Goal: Check status: Check status

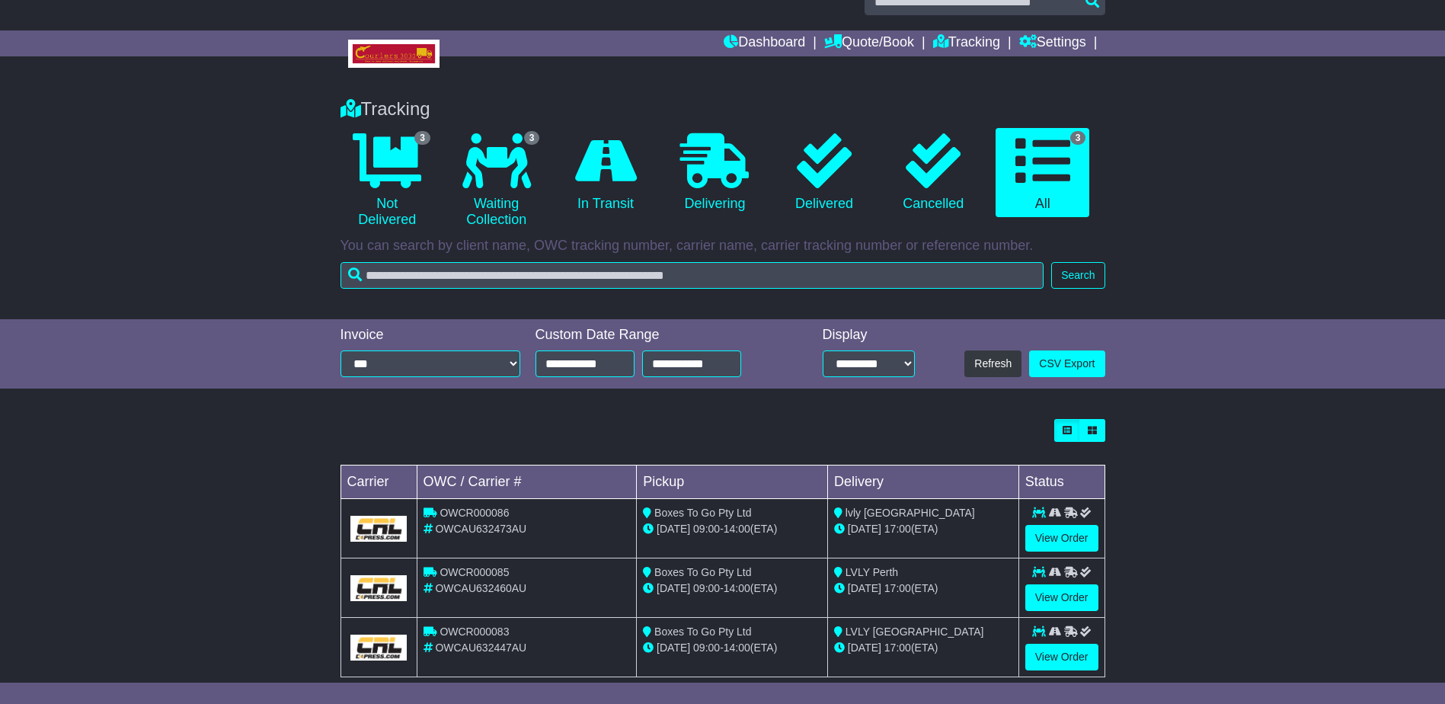
scroll to position [58, 0]
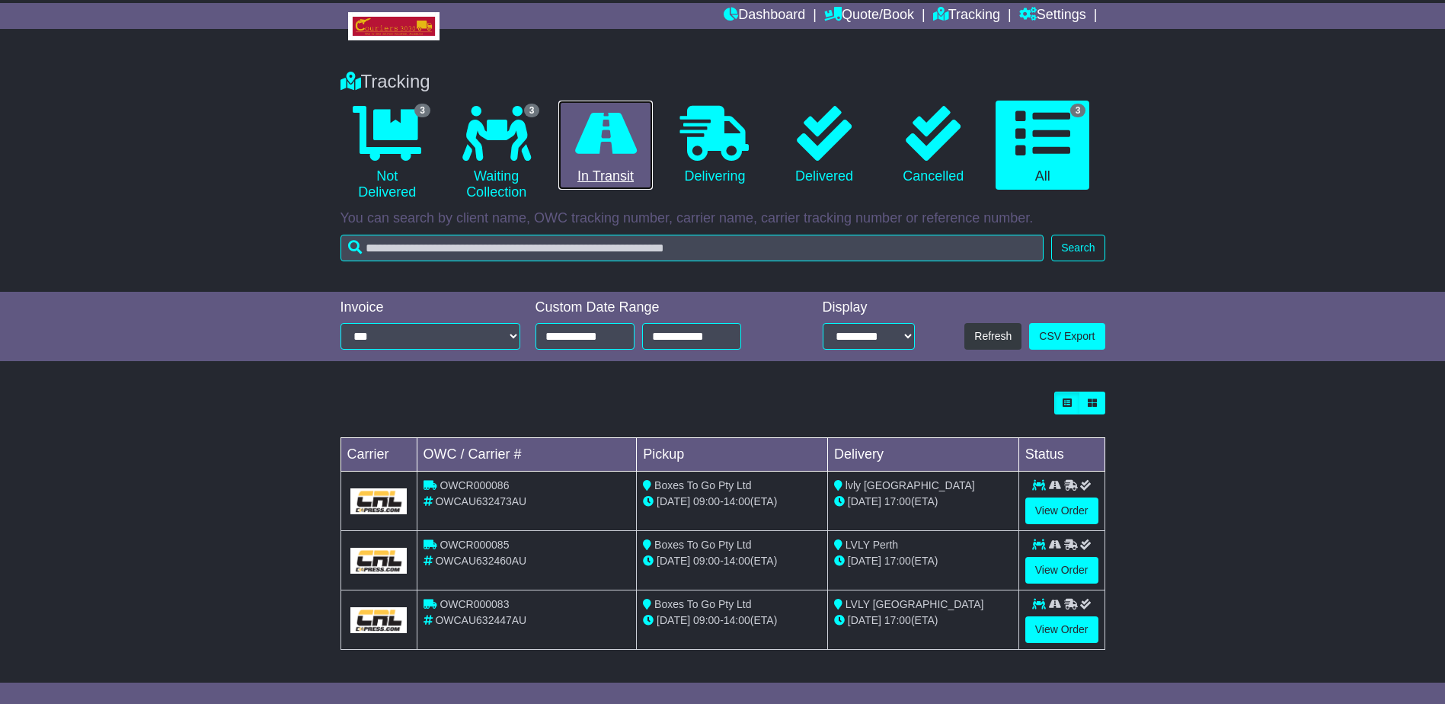
click at [608, 136] on icon at bounding box center [606, 133] width 62 height 55
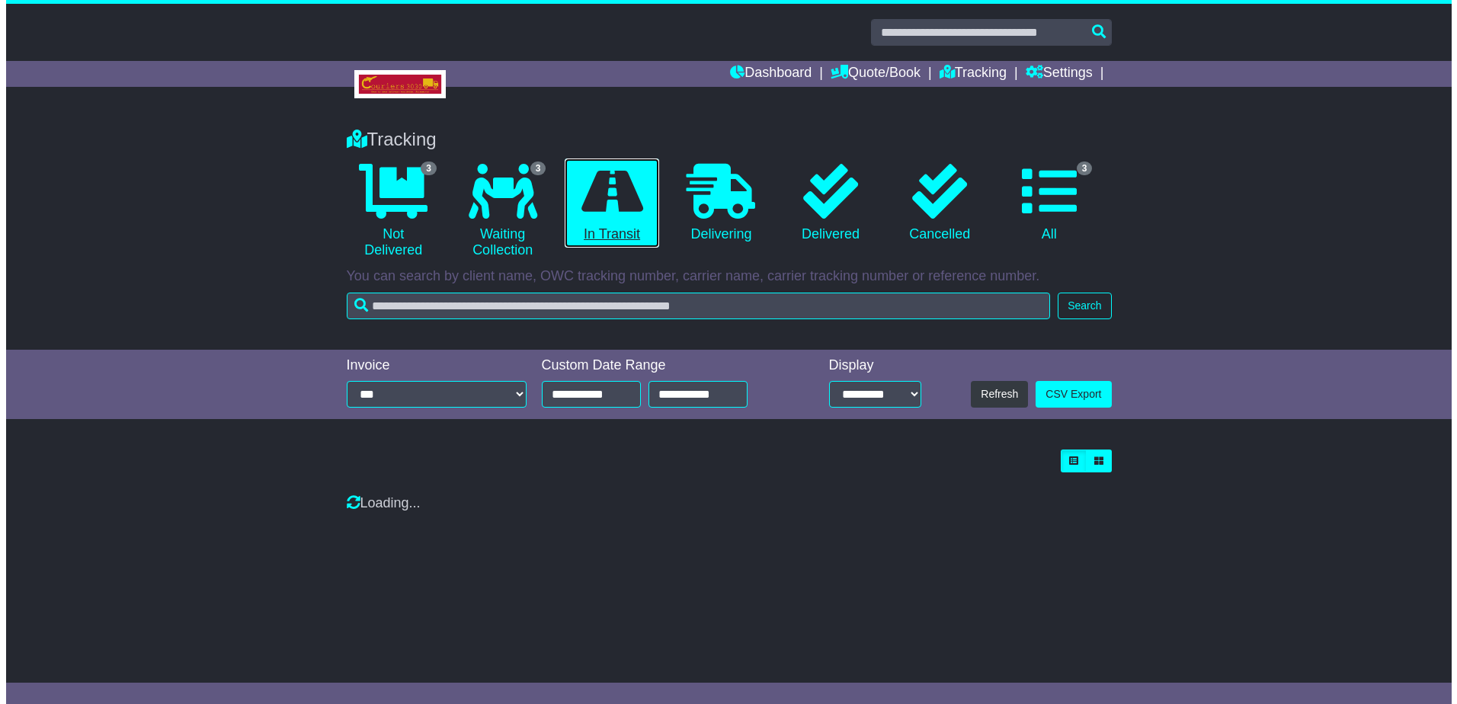
scroll to position [0, 0]
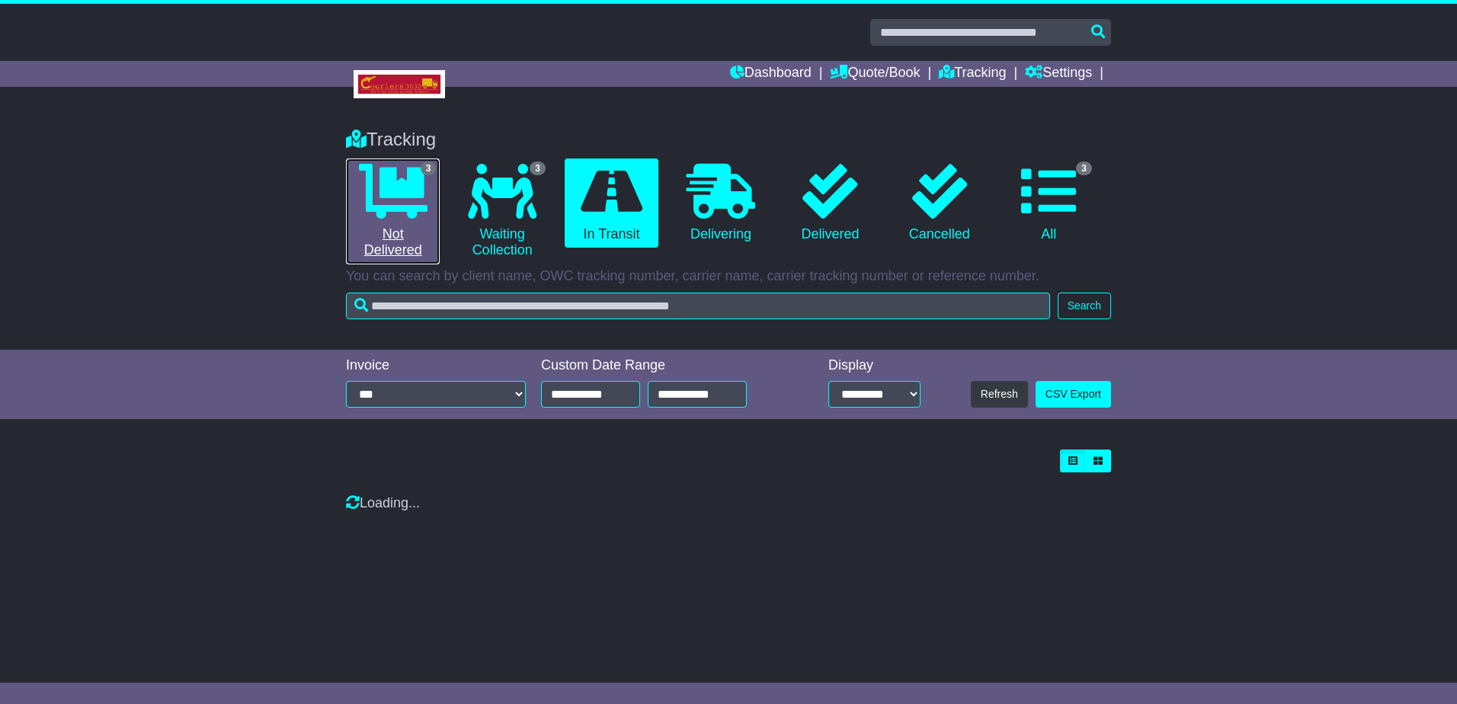
click at [402, 197] on icon at bounding box center [393, 191] width 69 height 55
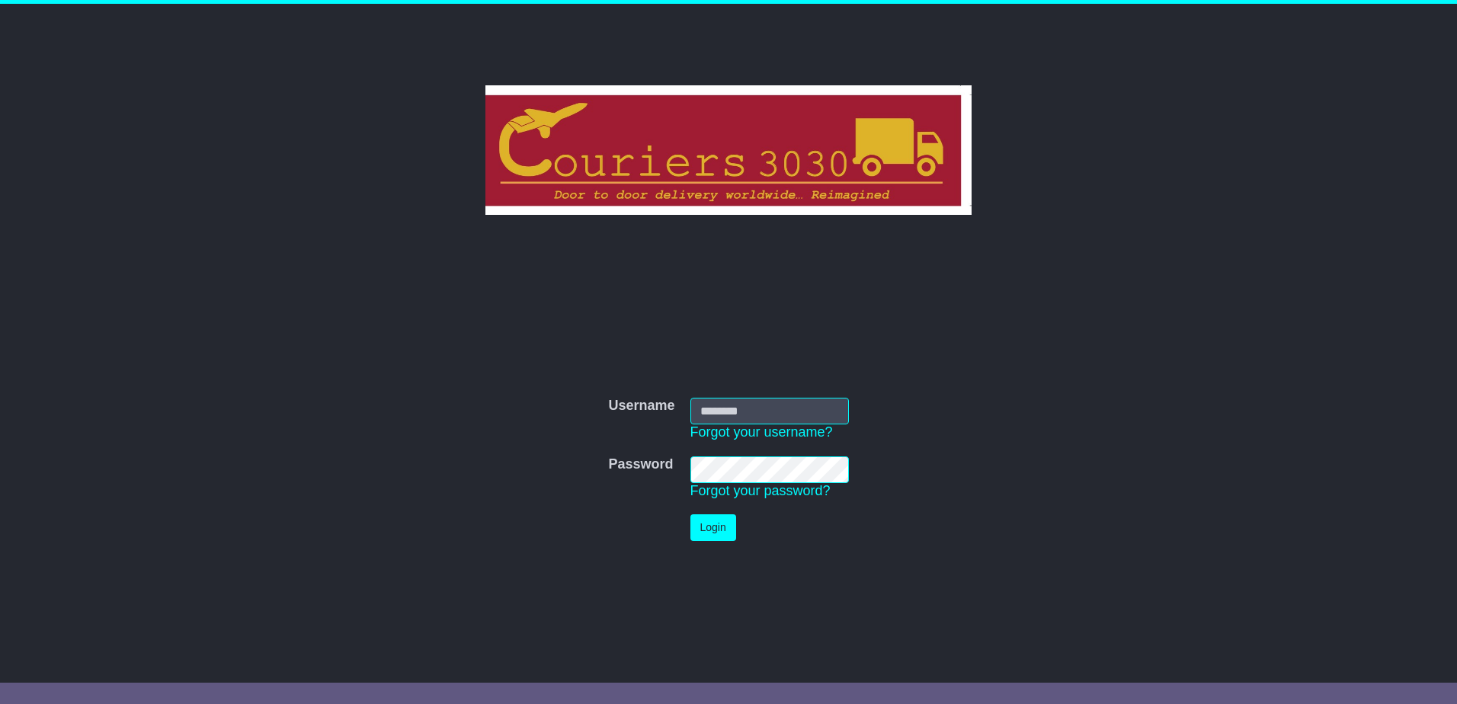
type input "********"
click at [715, 530] on button "Login" at bounding box center [713, 527] width 46 height 27
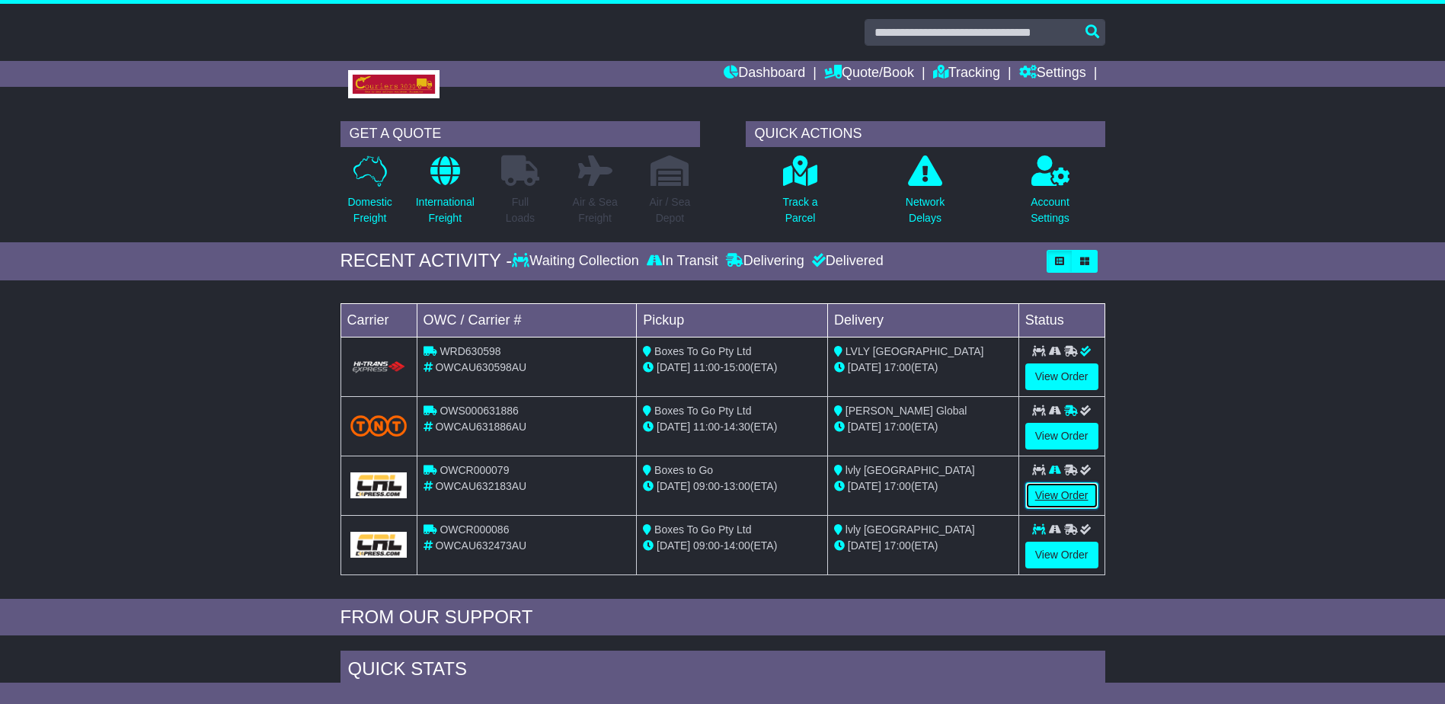
click at [1057, 491] on link "View Order" at bounding box center [1062, 495] width 73 height 27
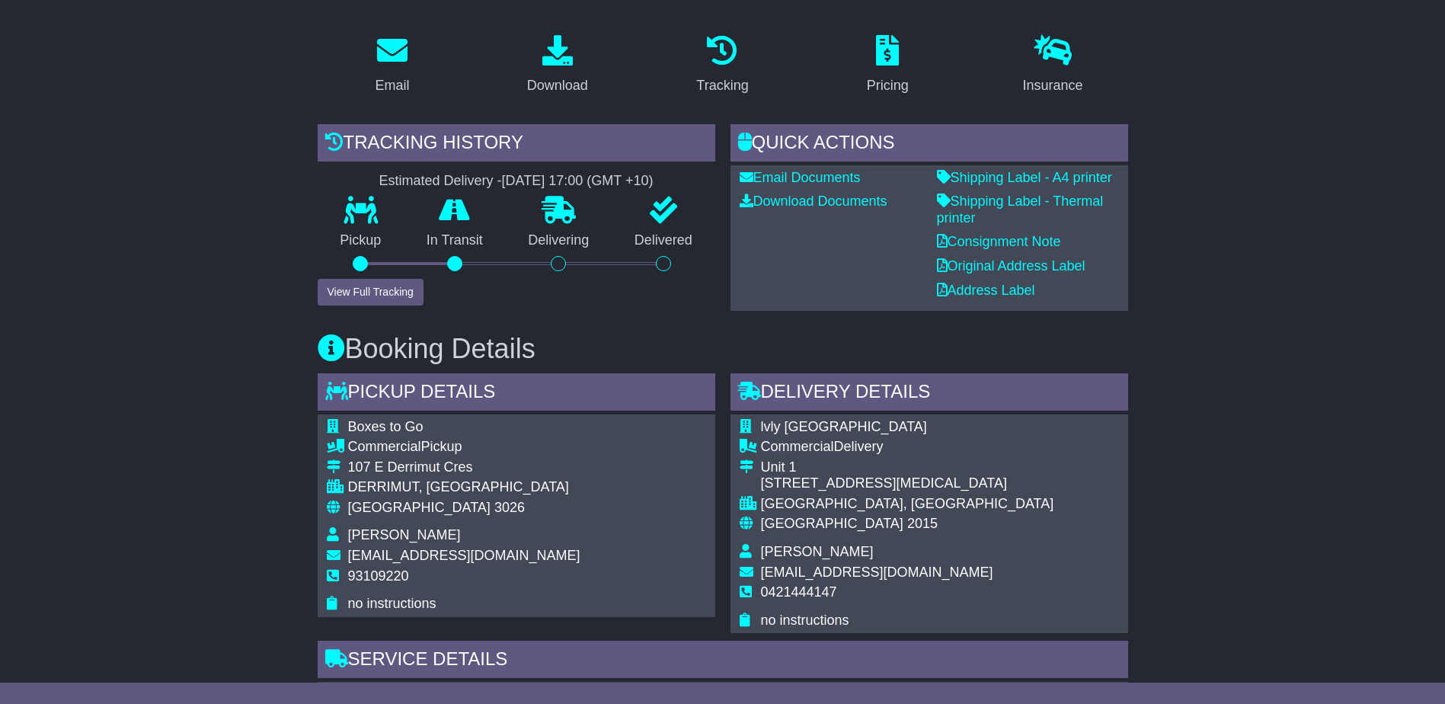
scroll to position [305, 0]
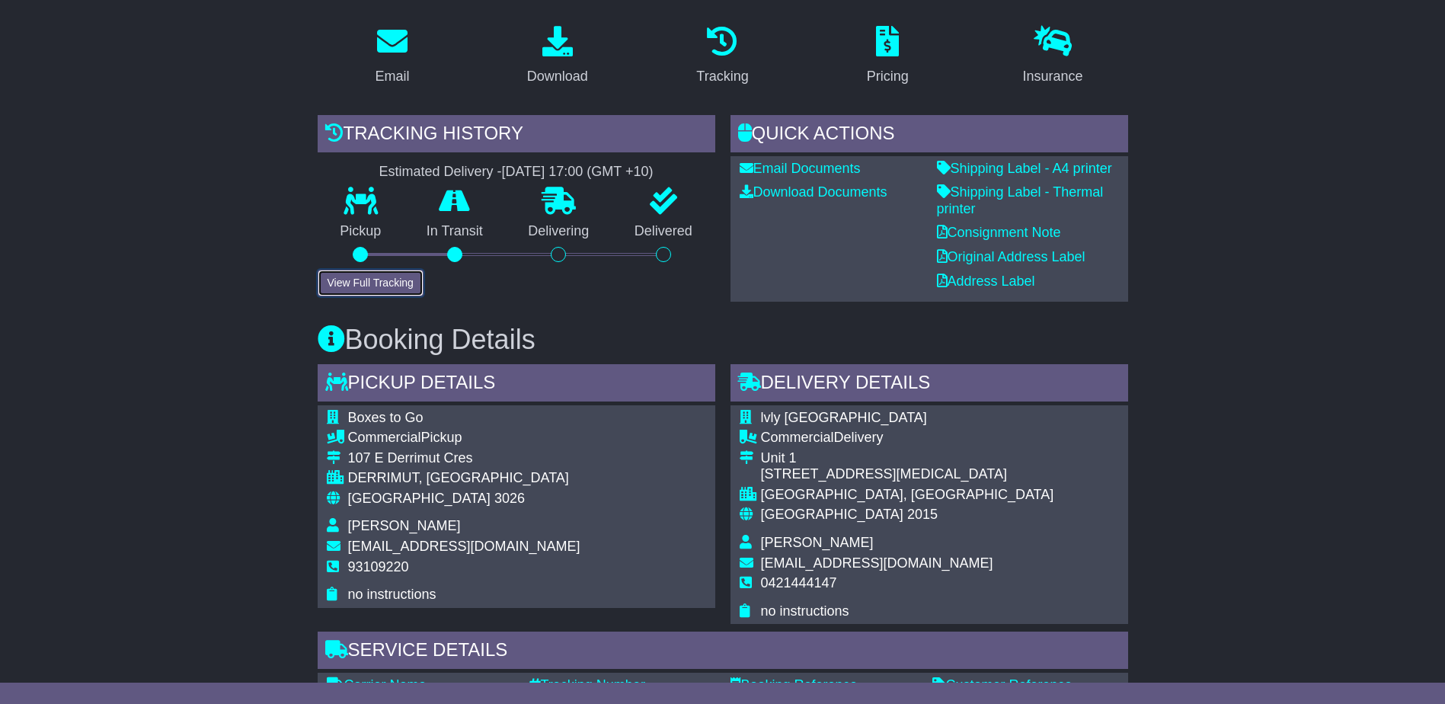
click at [381, 270] on button "View Full Tracking" at bounding box center [371, 283] width 106 height 27
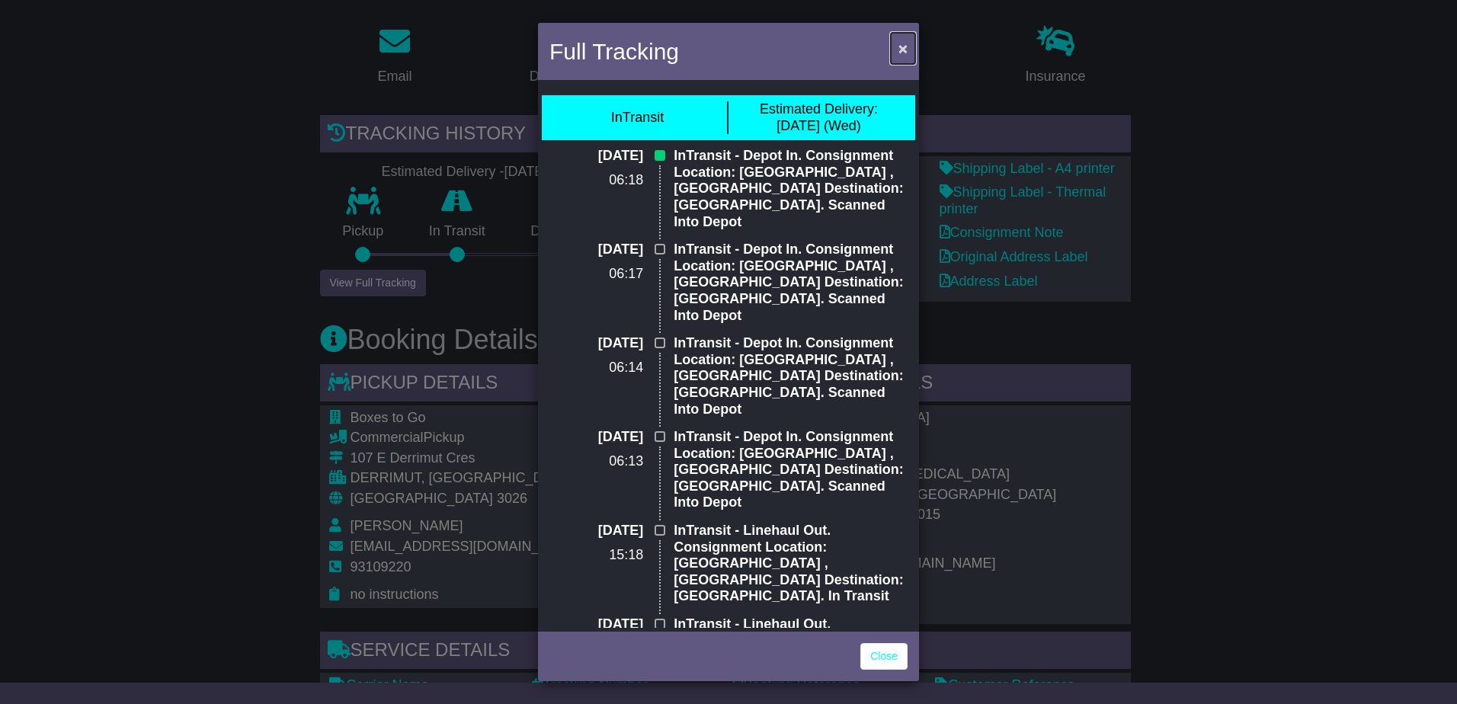
click at [904, 45] on span "×" at bounding box center [902, 49] width 9 height 18
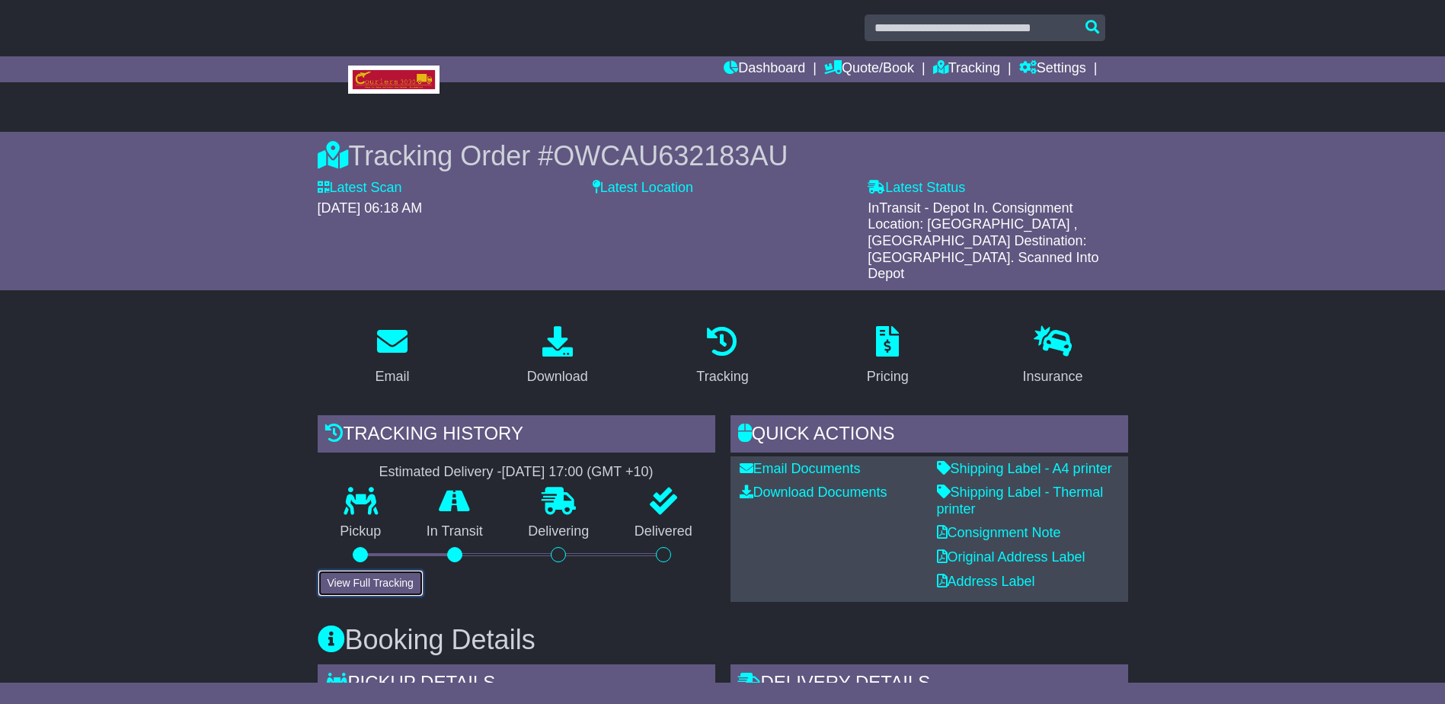
scroll to position [0, 0]
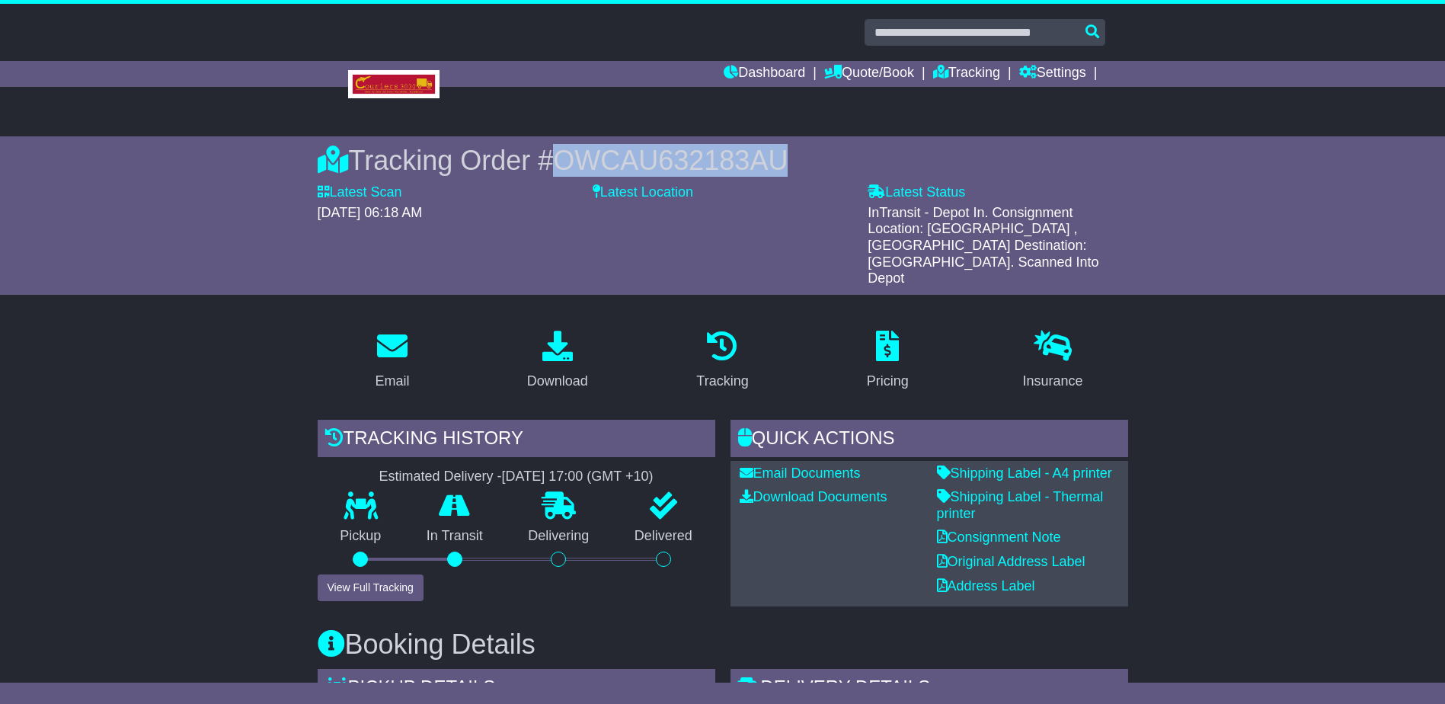
drag, startPoint x: 786, startPoint y: 155, endPoint x: 564, endPoint y: 163, distance: 221.9
click at [564, 163] on div "Tracking Order # OWCAU632183AU" at bounding box center [723, 160] width 811 height 33
copy span "OWCAU632183AU"
click at [358, 575] on button "View Full Tracking" at bounding box center [371, 588] width 106 height 27
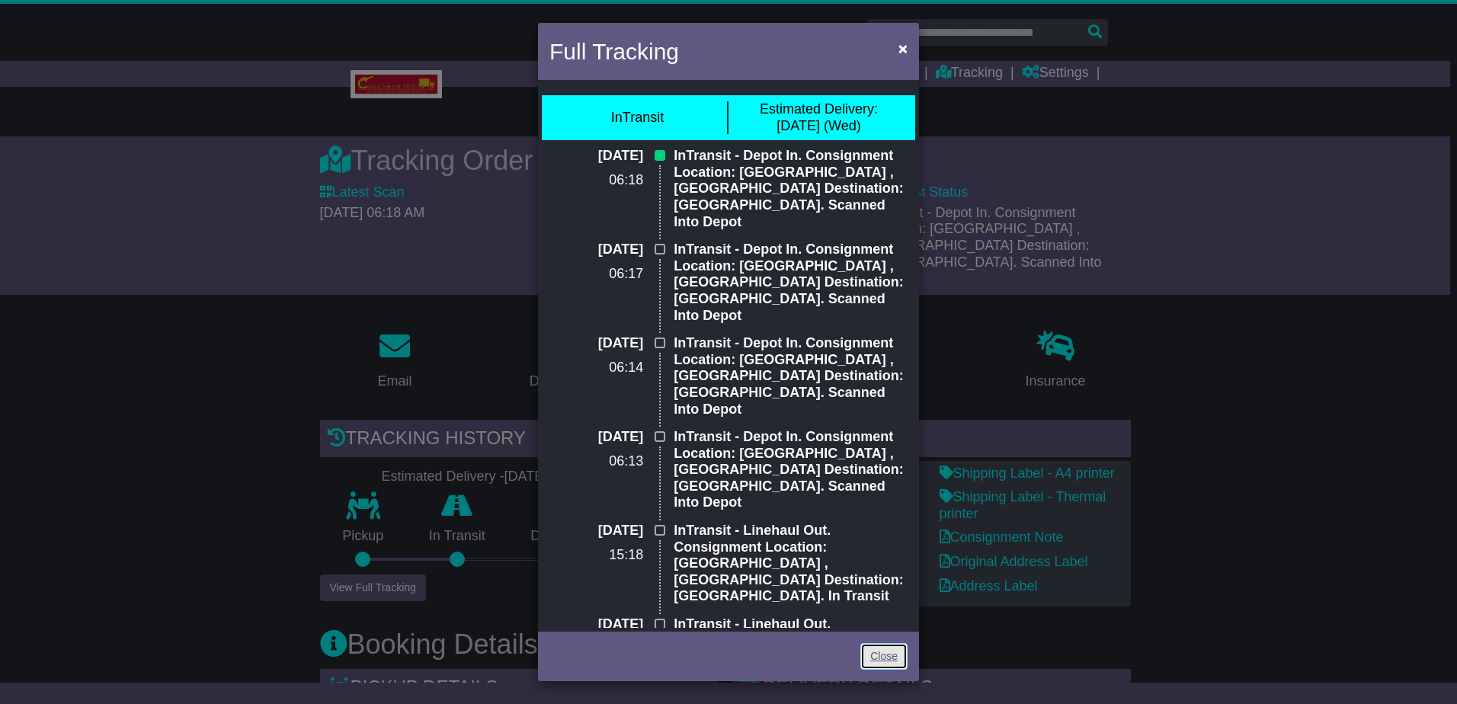
click at [872, 655] on link "Close" at bounding box center [883, 656] width 47 height 27
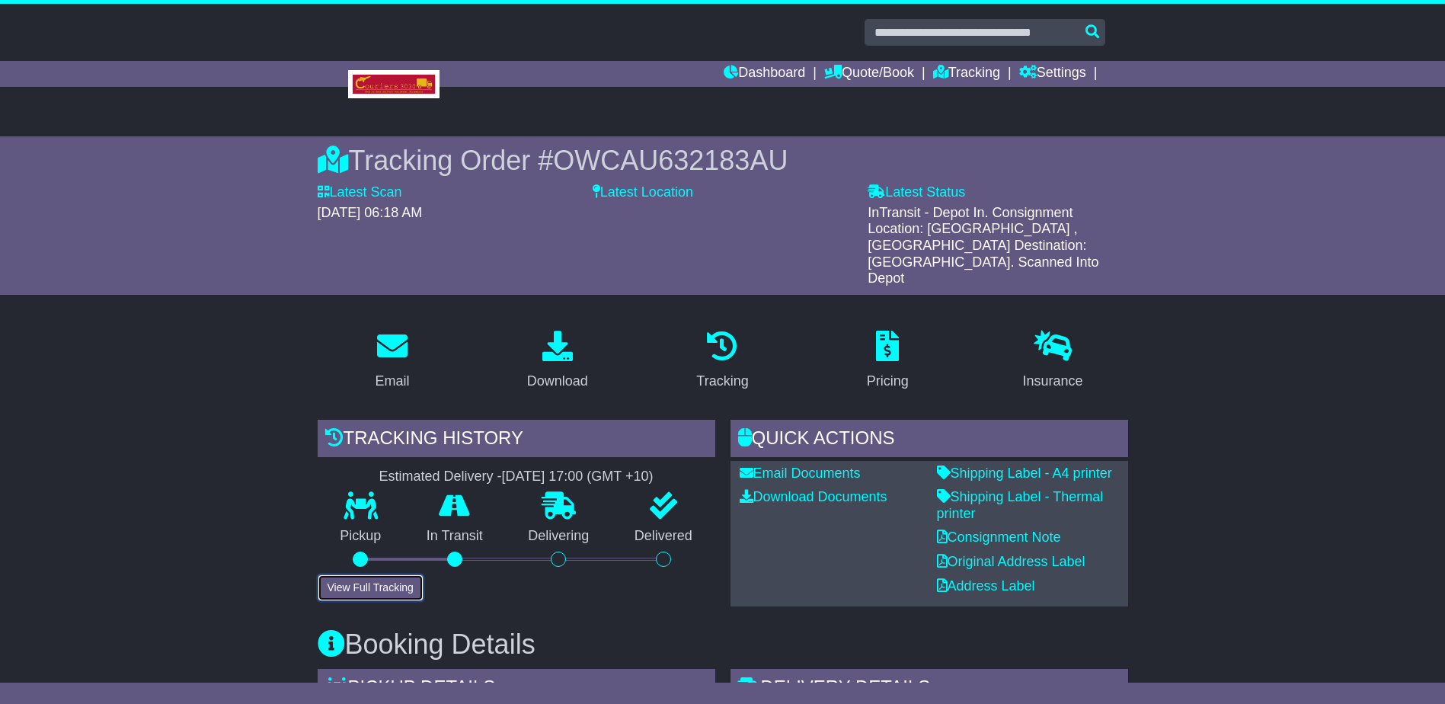
click at [364, 575] on button "View Full Tracking" at bounding box center [371, 588] width 106 height 27
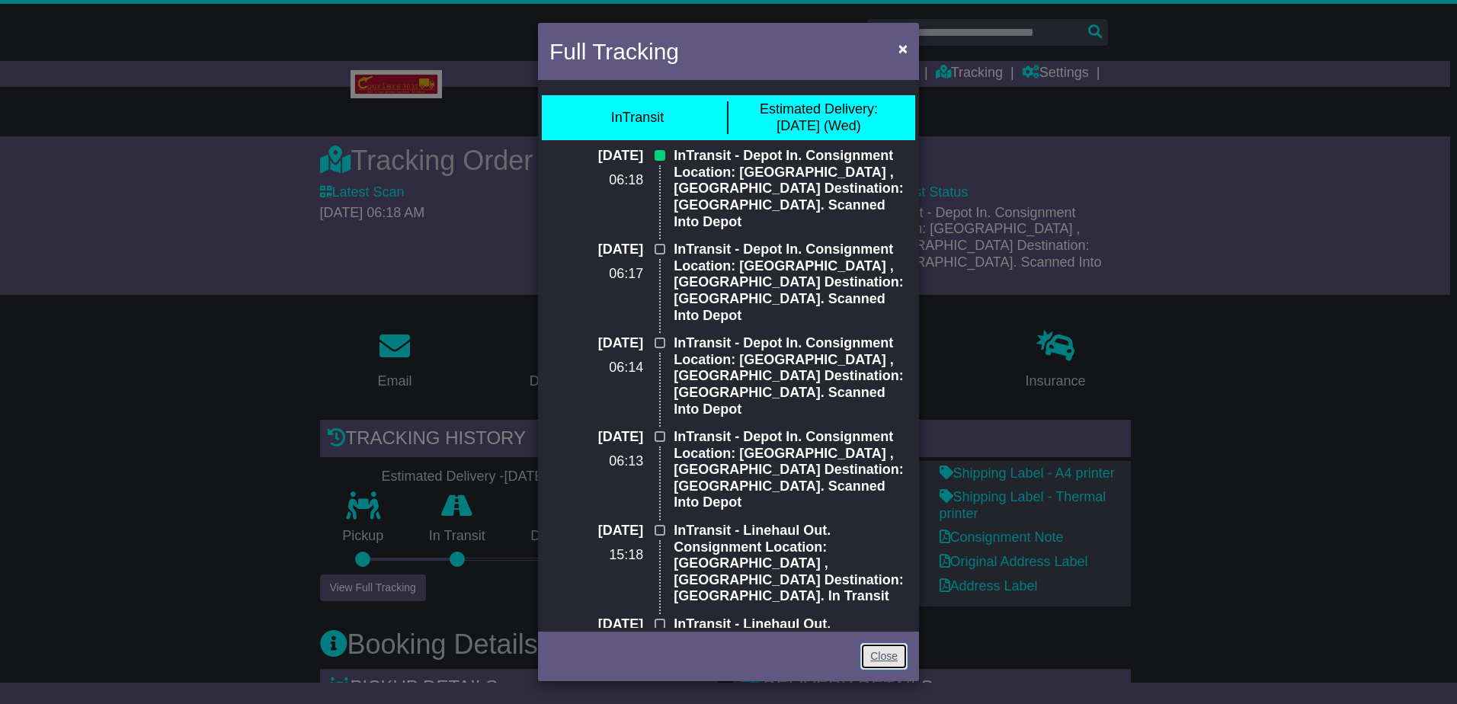
click at [875, 651] on link "Close" at bounding box center [883, 656] width 47 height 27
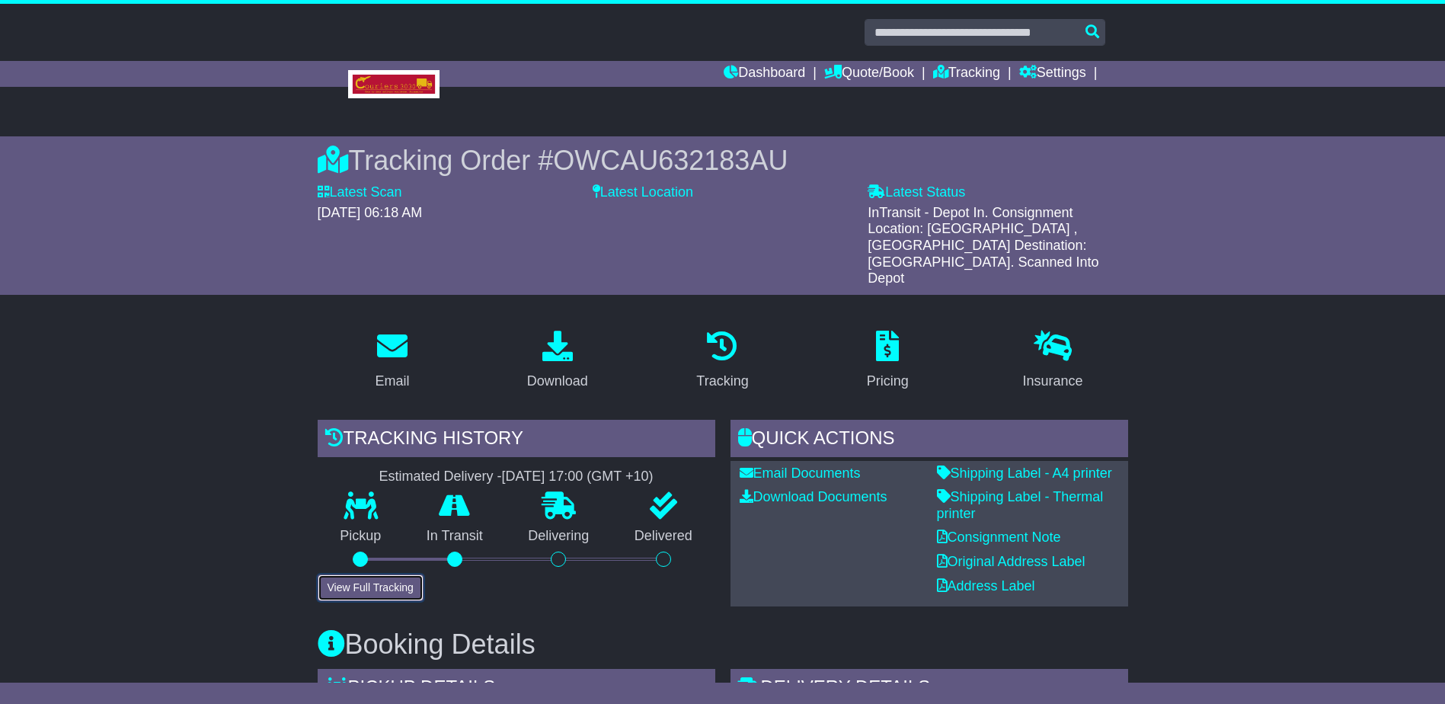
click at [350, 575] on button "View Full Tracking" at bounding box center [371, 588] width 106 height 27
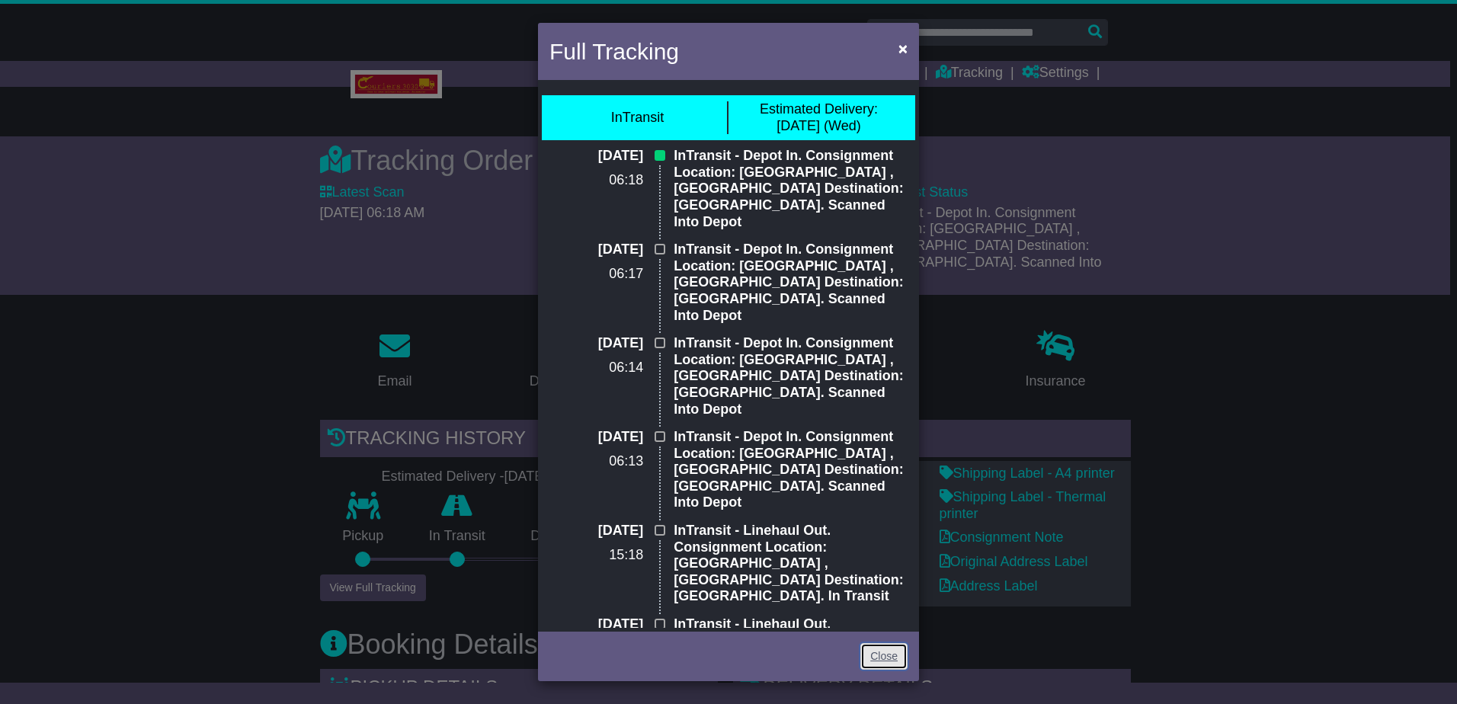
click at [885, 655] on link "Close" at bounding box center [883, 656] width 47 height 27
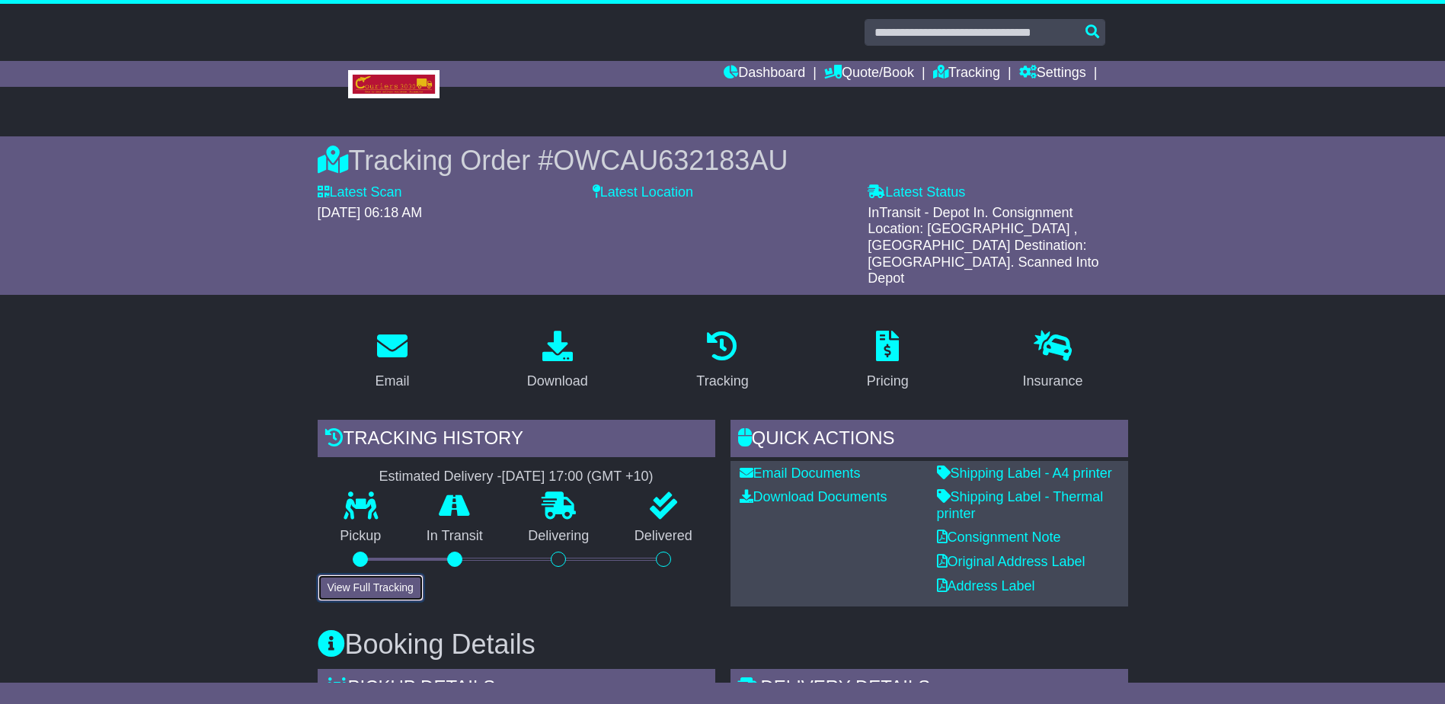
click at [382, 575] on button "View Full Tracking" at bounding box center [371, 588] width 106 height 27
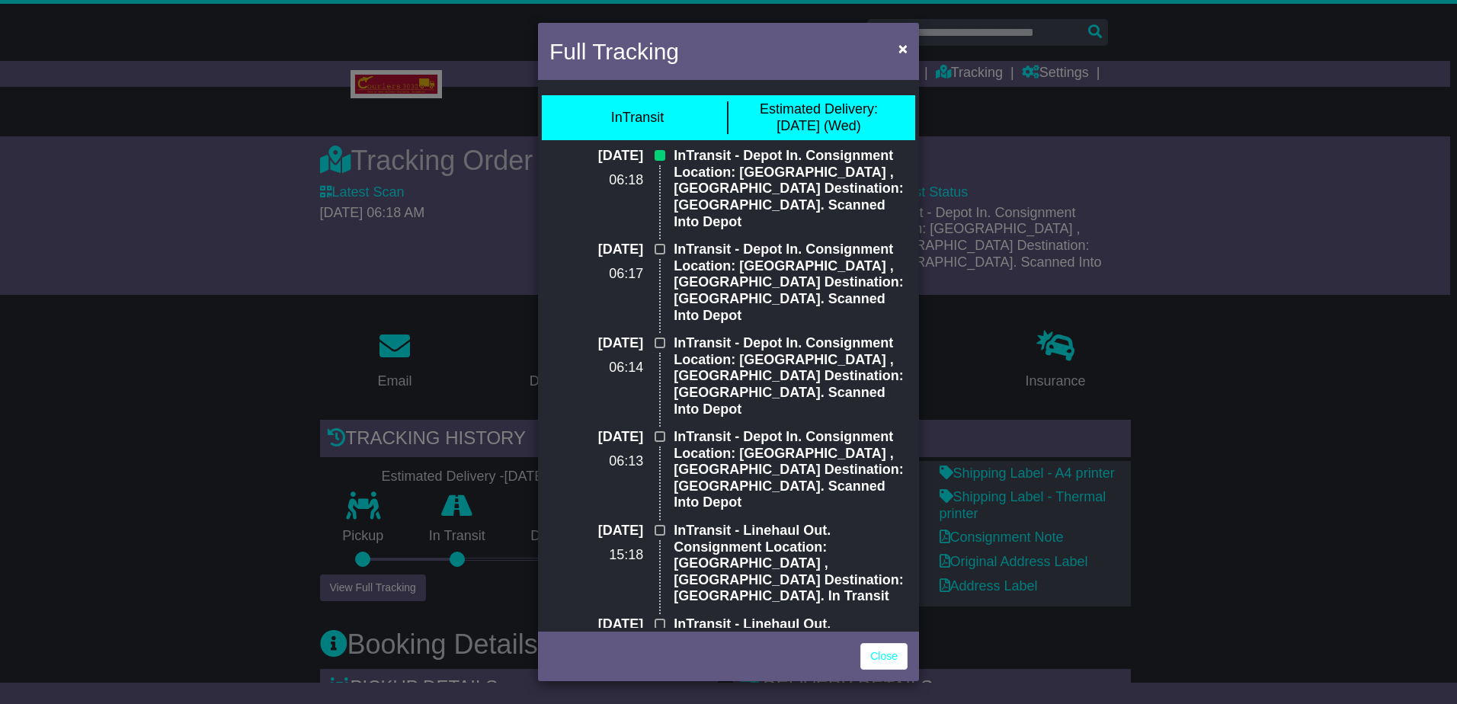
click at [110, 431] on div "Full Tracking × InTransit Estimated Delivery: 13 Aug (Wed) 12 Aug 2025 06:18 In…" at bounding box center [728, 352] width 1457 height 704
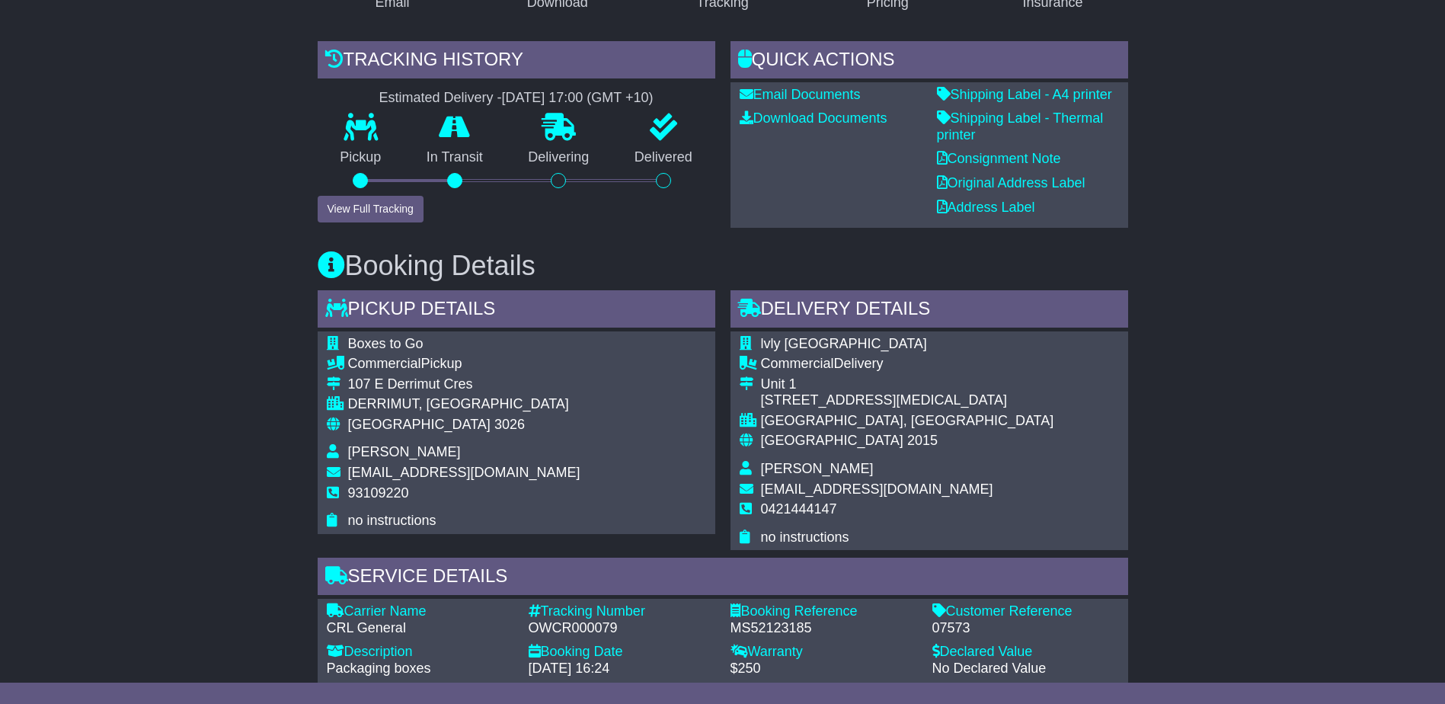
scroll to position [381, 0]
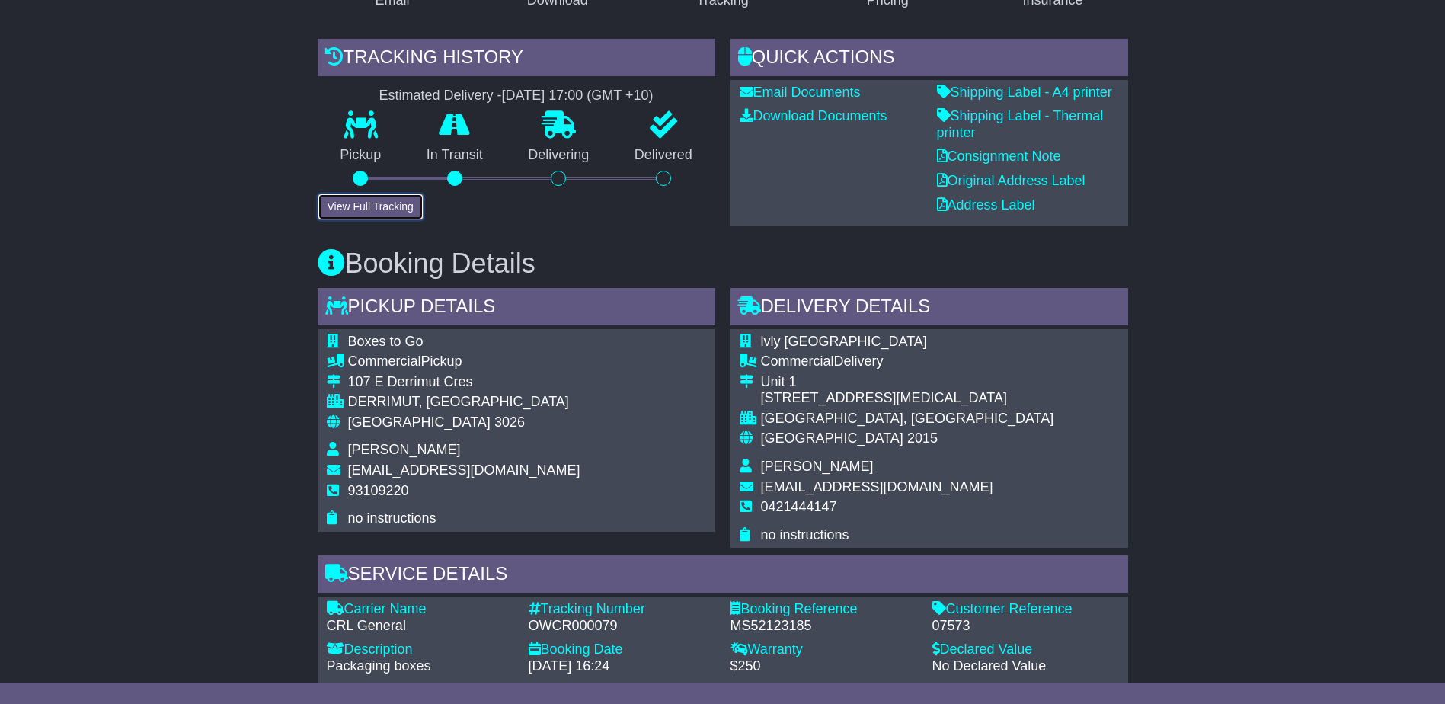
click at [376, 194] on button "View Full Tracking" at bounding box center [371, 207] width 106 height 27
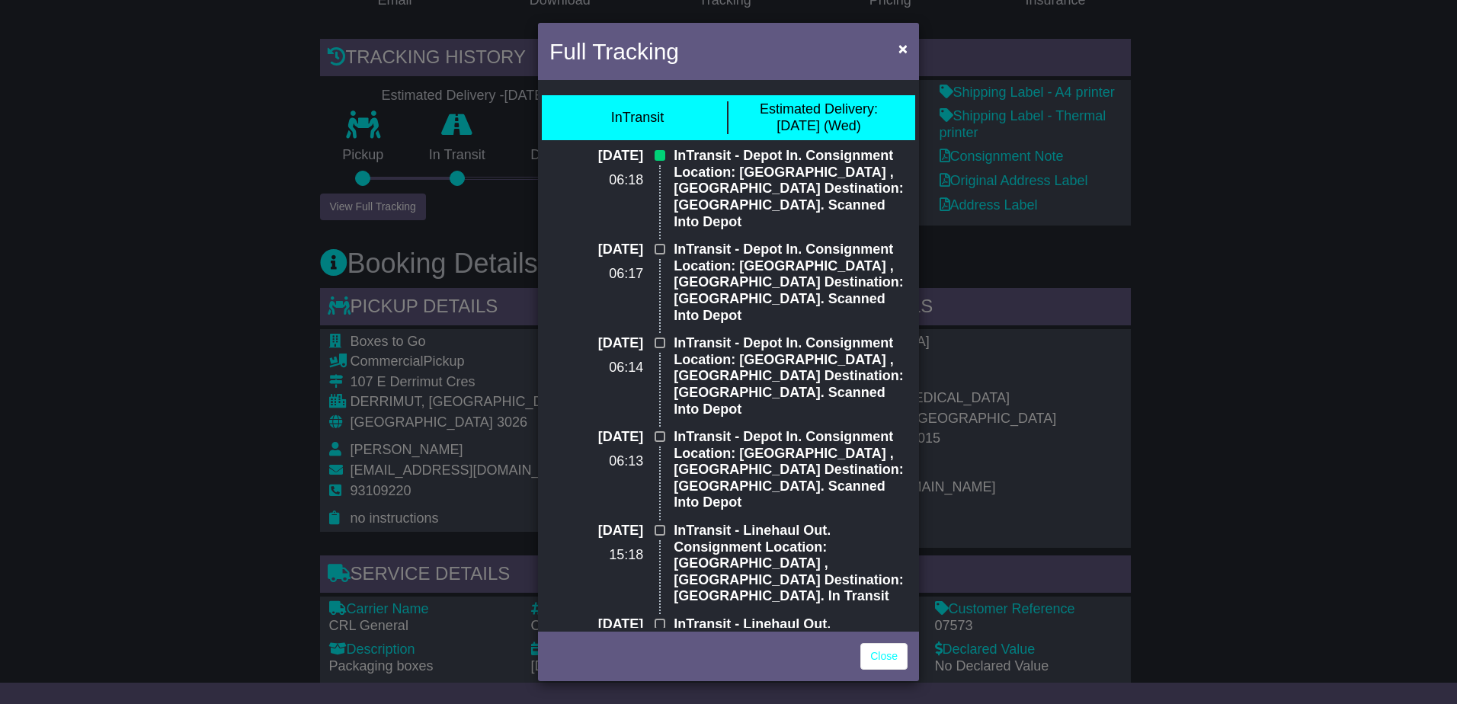
click at [191, 396] on div "Full Tracking × InTransit Estimated Delivery: 13 Aug (Wed) 12 Aug 2025 06:18 In…" at bounding box center [728, 352] width 1457 height 704
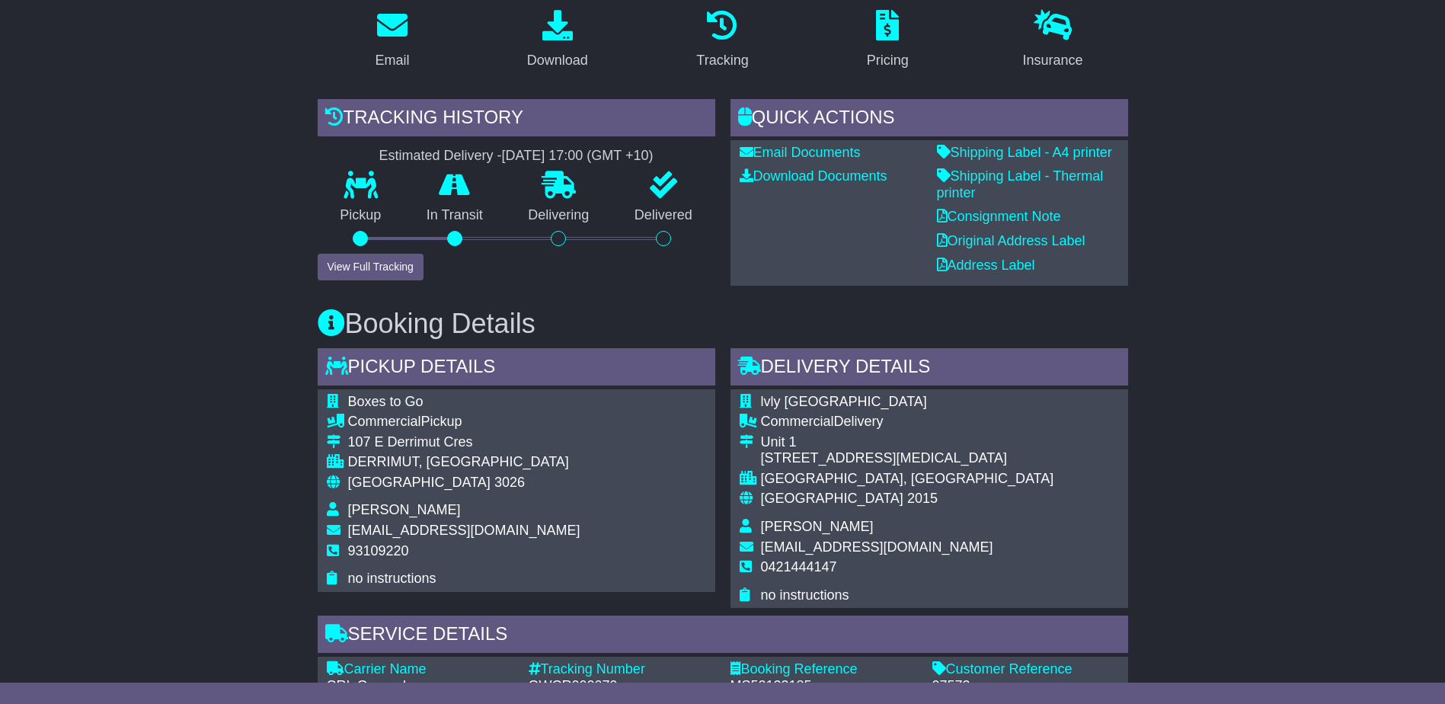
scroll to position [0, 0]
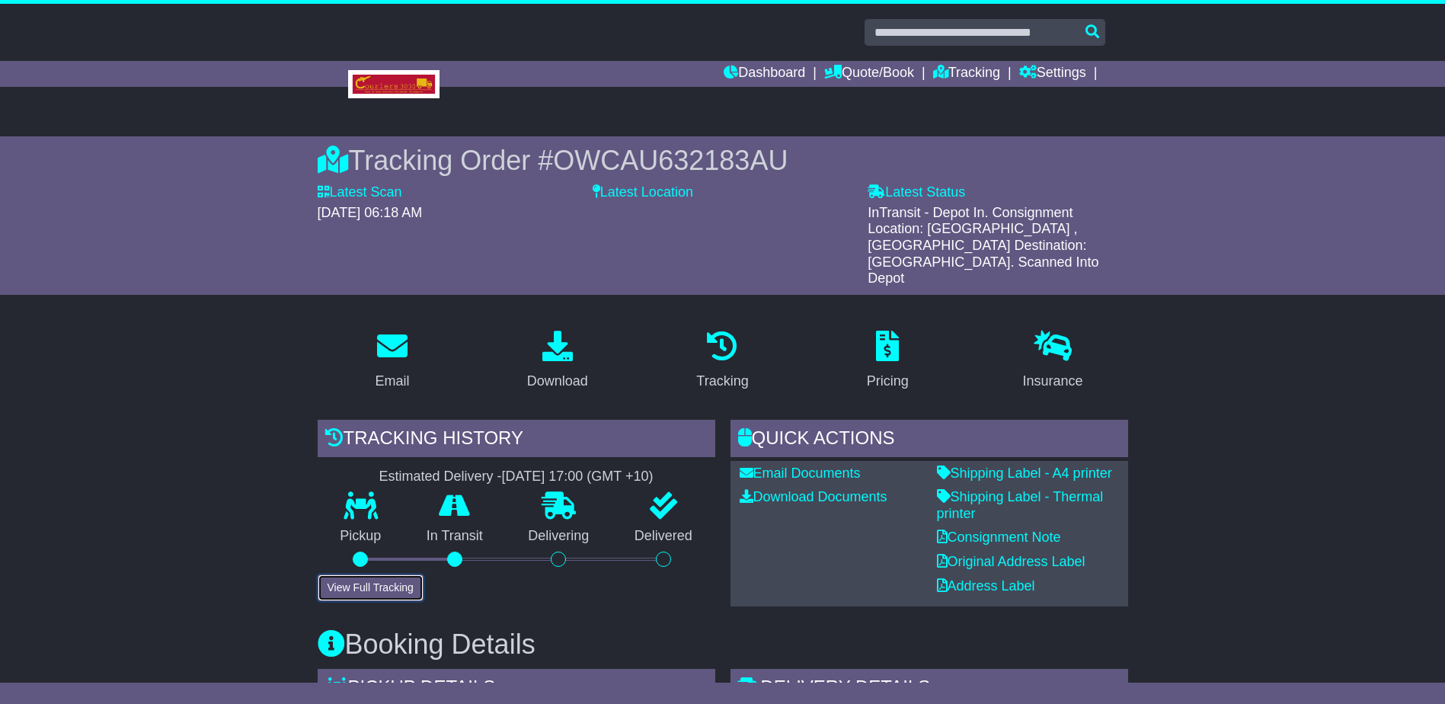
click at [367, 575] on button "View Full Tracking" at bounding box center [371, 588] width 106 height 27
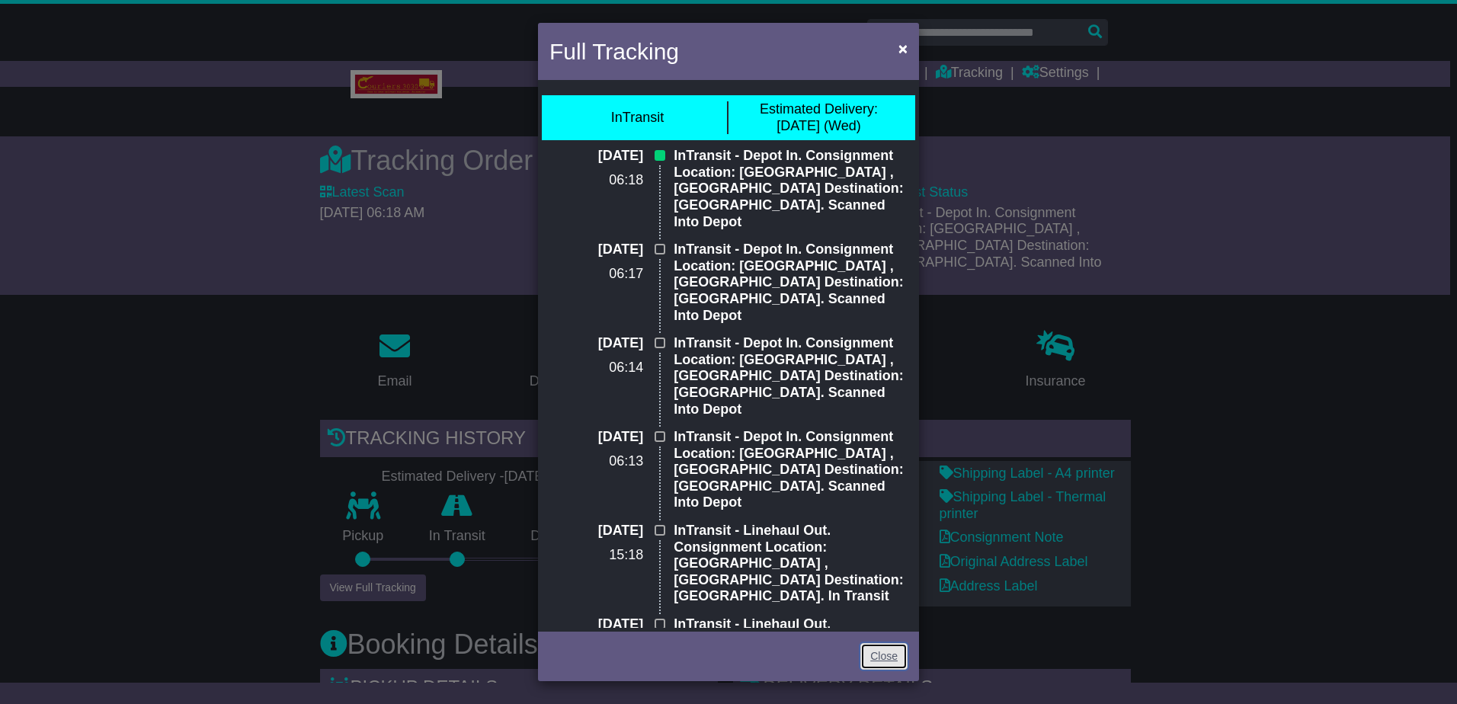
click at [890, 661] on link "Close" at bounding box center [883, 656] width 47 height 27
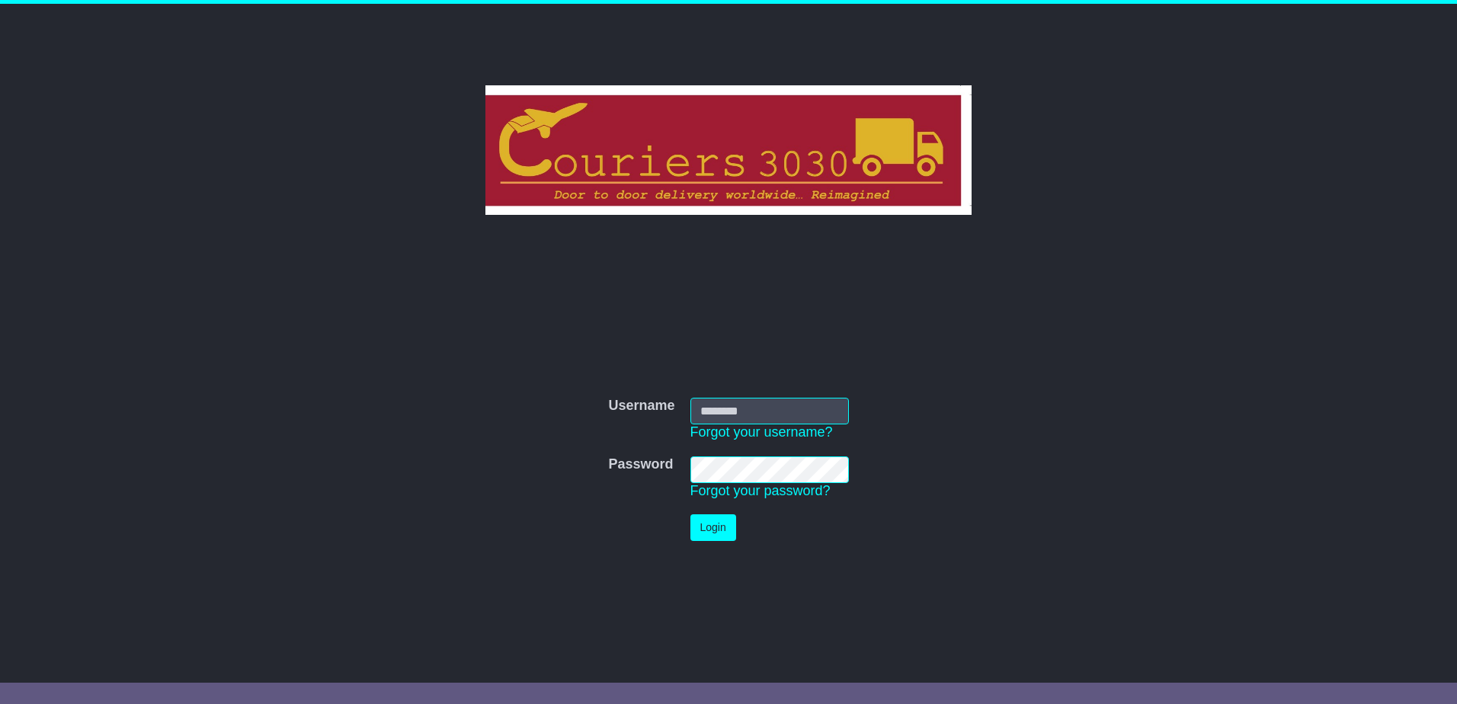
type input "********"
click at [716, 521] on button "Login" at bounding box center [713, 527] width 46 height 27
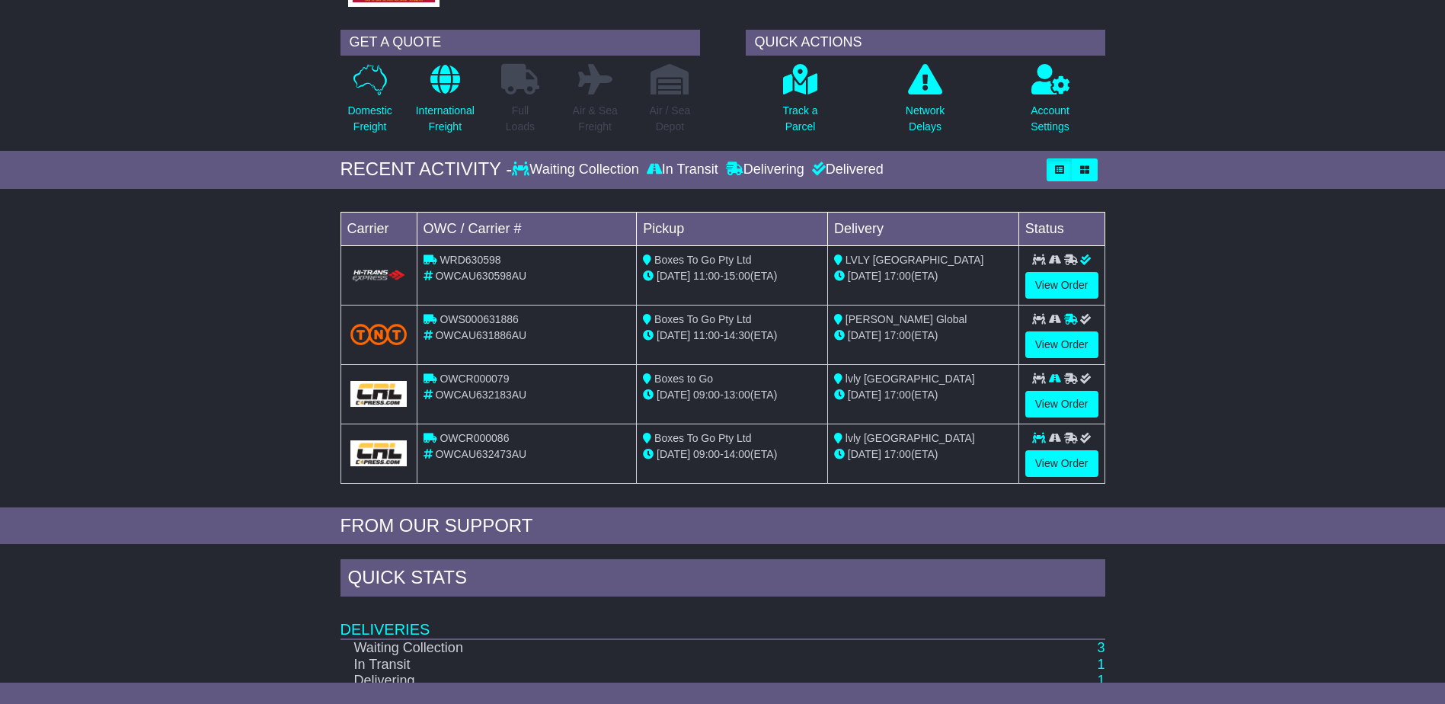
scroll to position [228, 0]
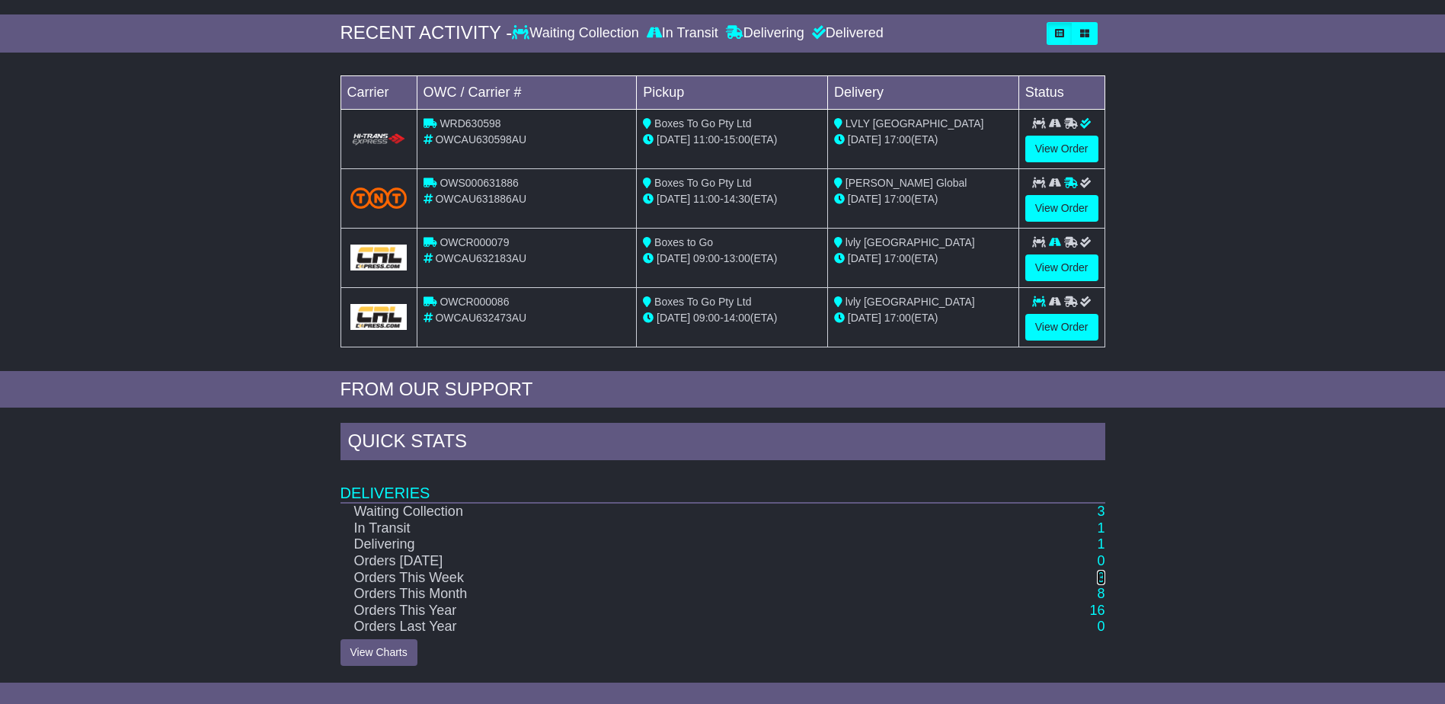
click at [1100, 575] on link "3" at bounding box center [1101, 577] width 8 height 15
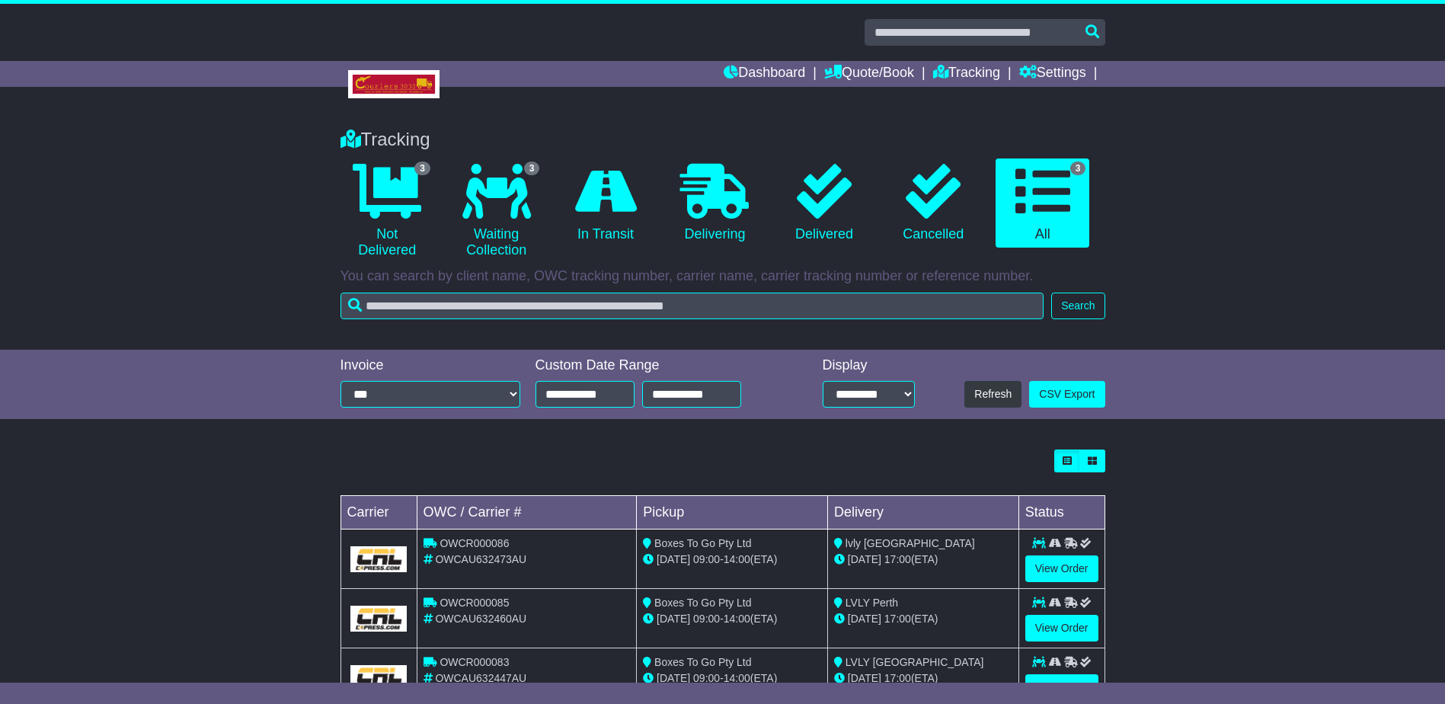
scroll to position [58, 0]
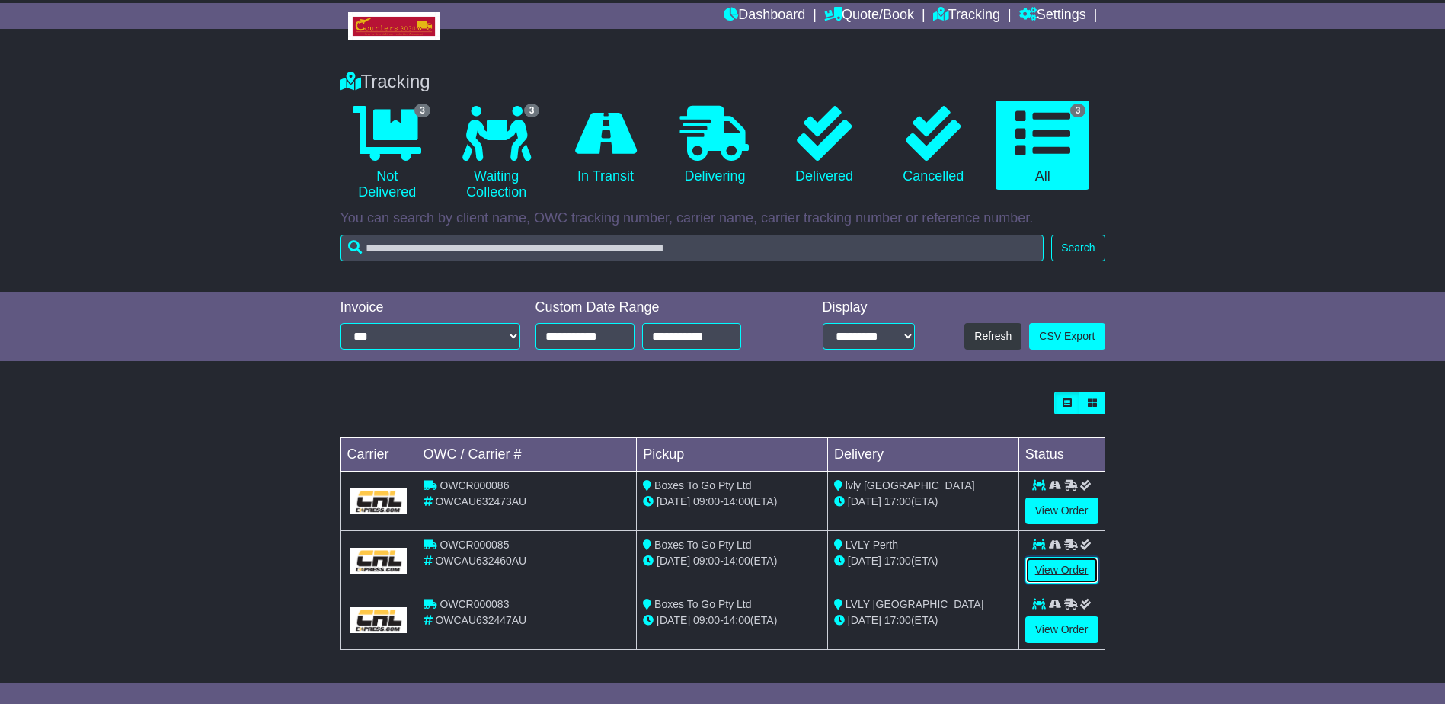
click at [1049, 561] on link "View Order" at bounding box center [1062, 570] width 73 height 27
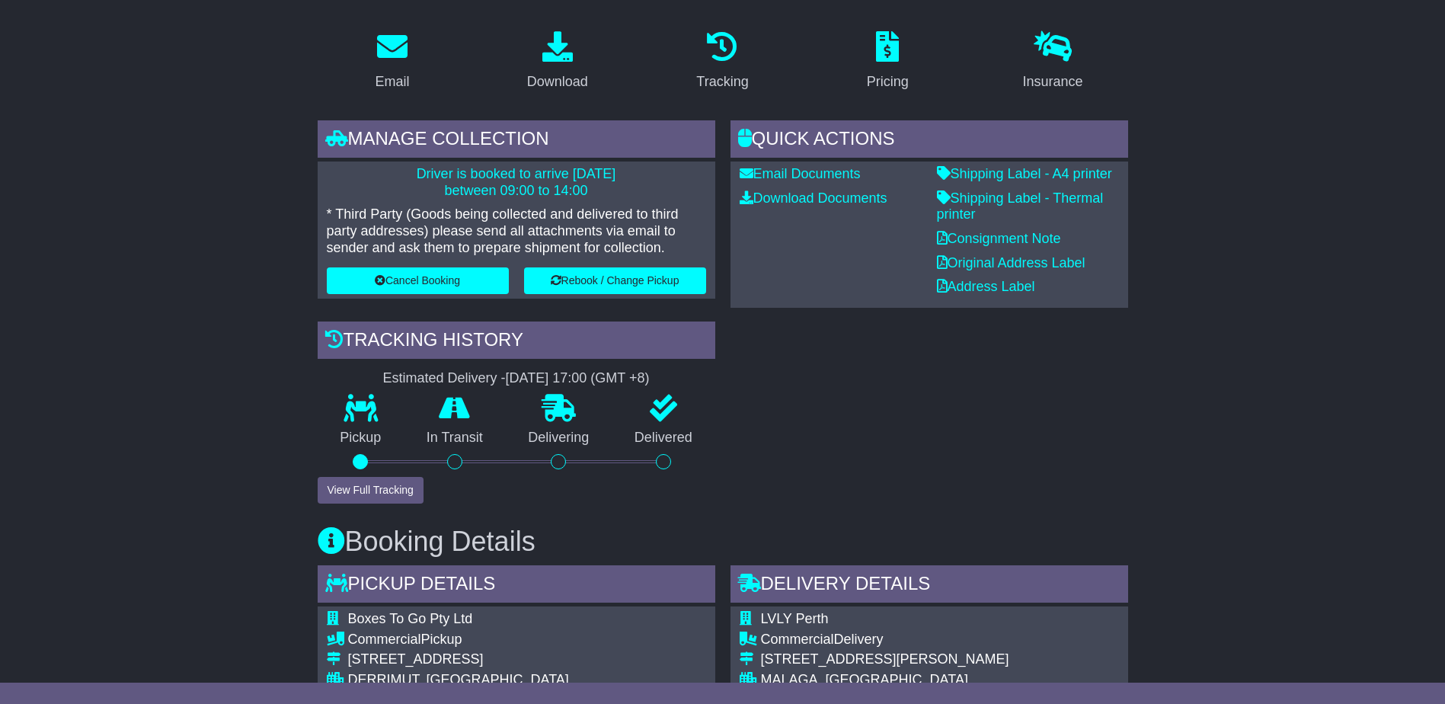
scroll to position [305, 0]
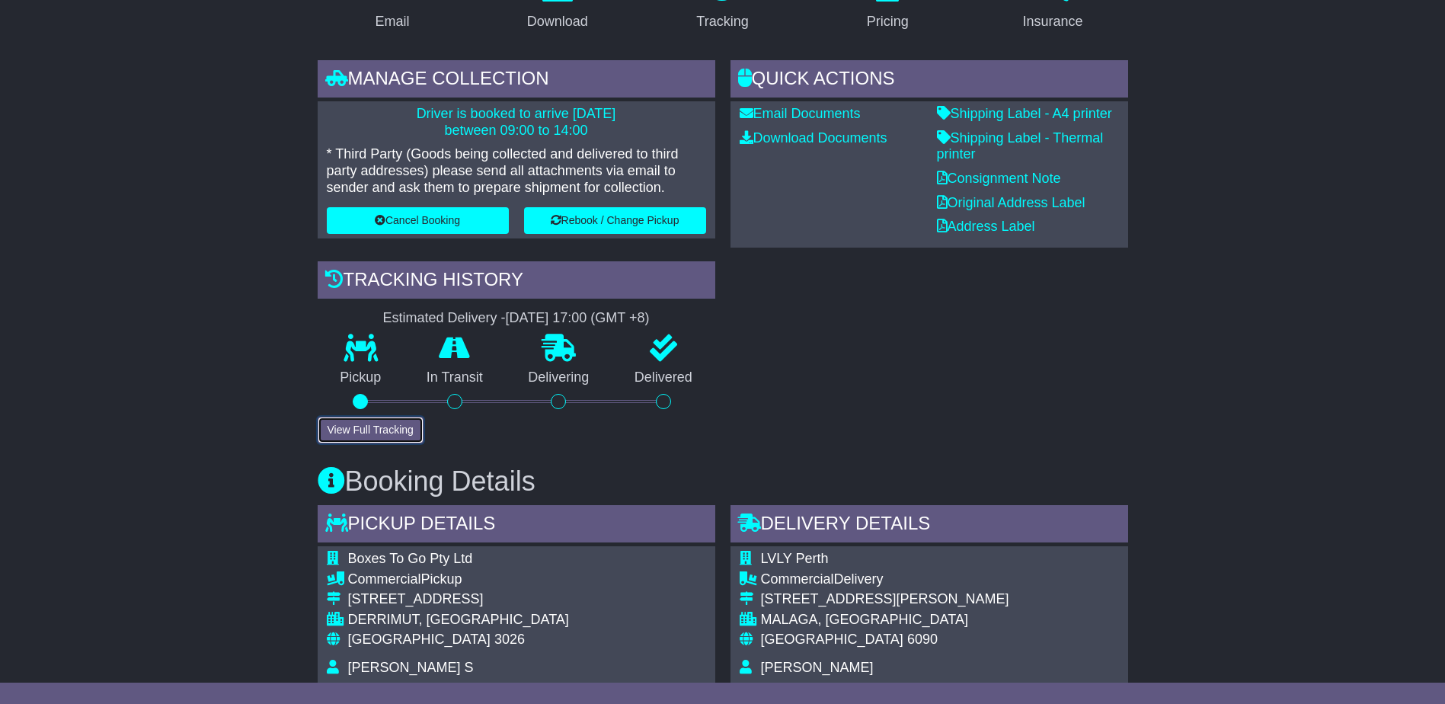
click at [344, 427] on button "View Full Tracking" at bounding box center [371, 430] width 106 height 27
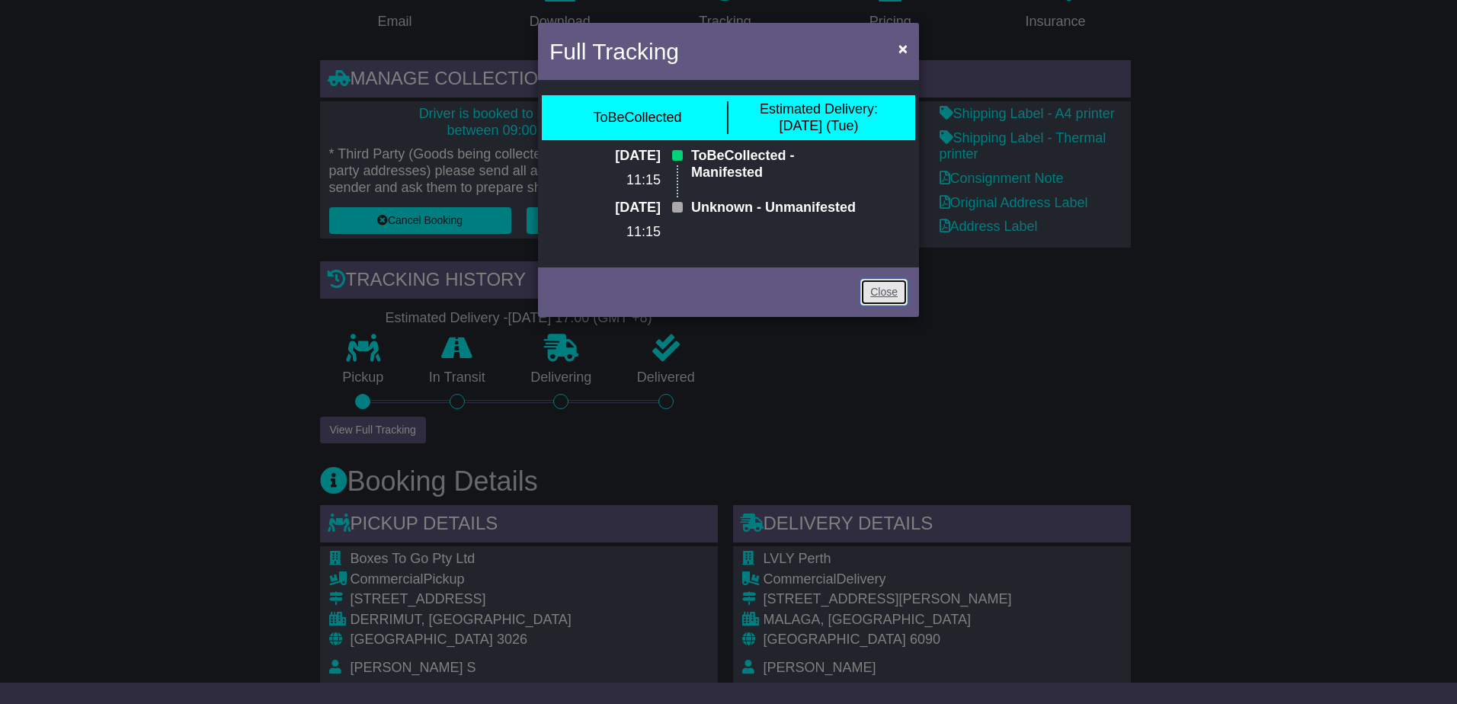
click at [891, 306] on link "Close" at bounding box center [883, 292] width 47 height 27
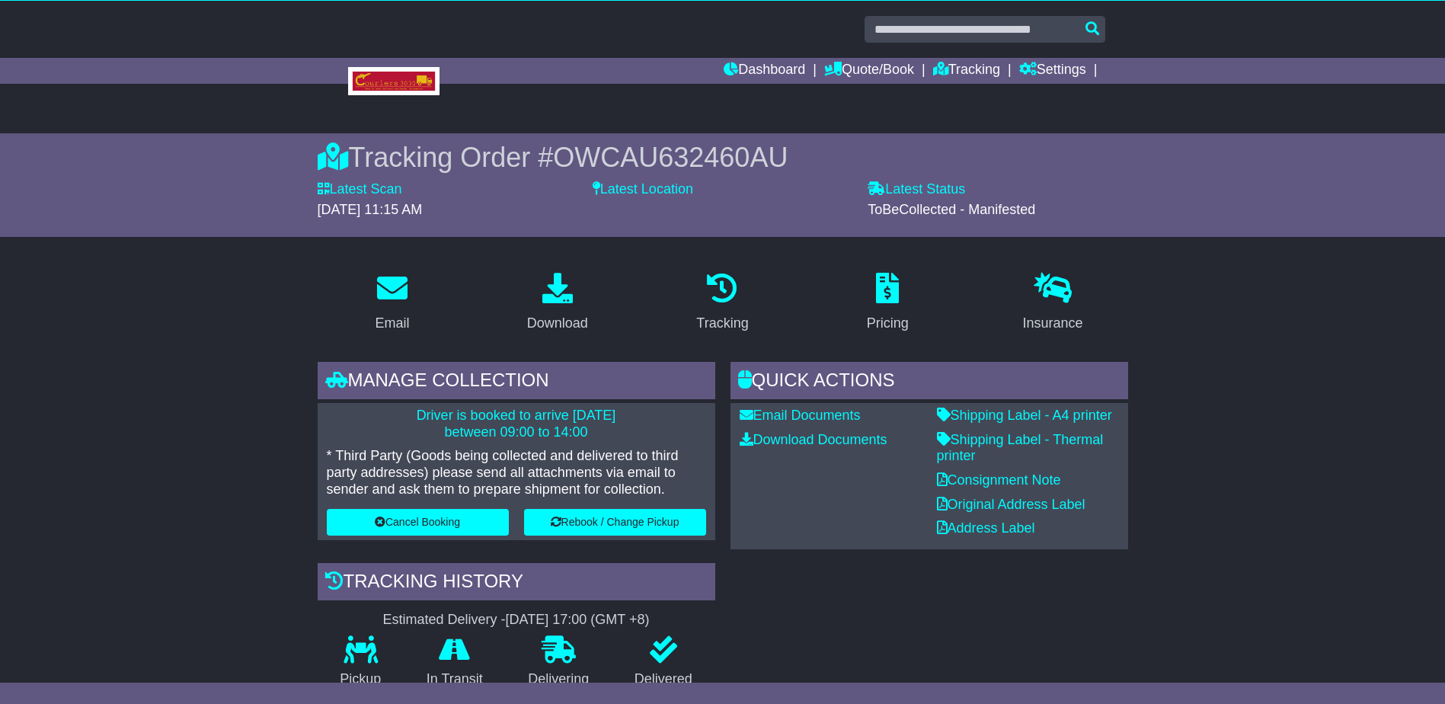
scroll to position [0, 0]
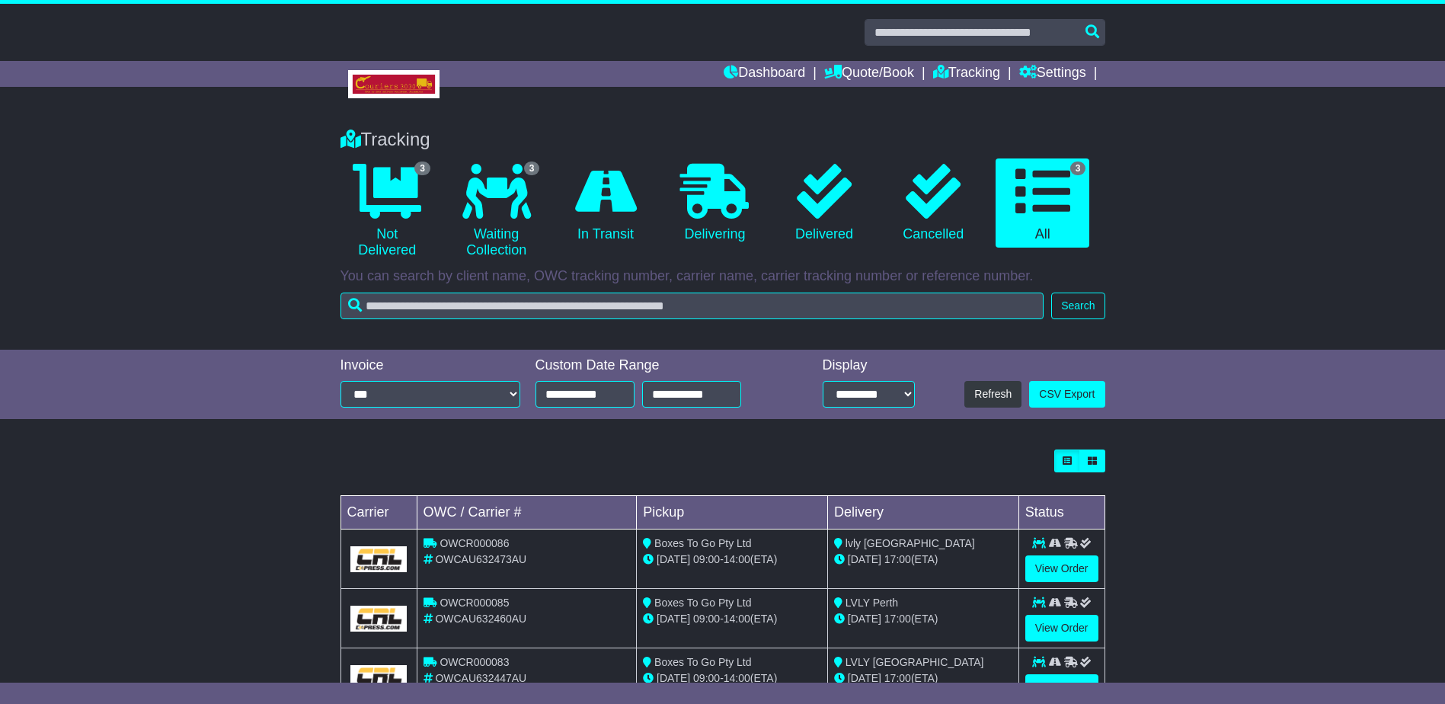
scroll to position [58, 0]
